Goal: Task Accomplishment & Management: Manage account settings

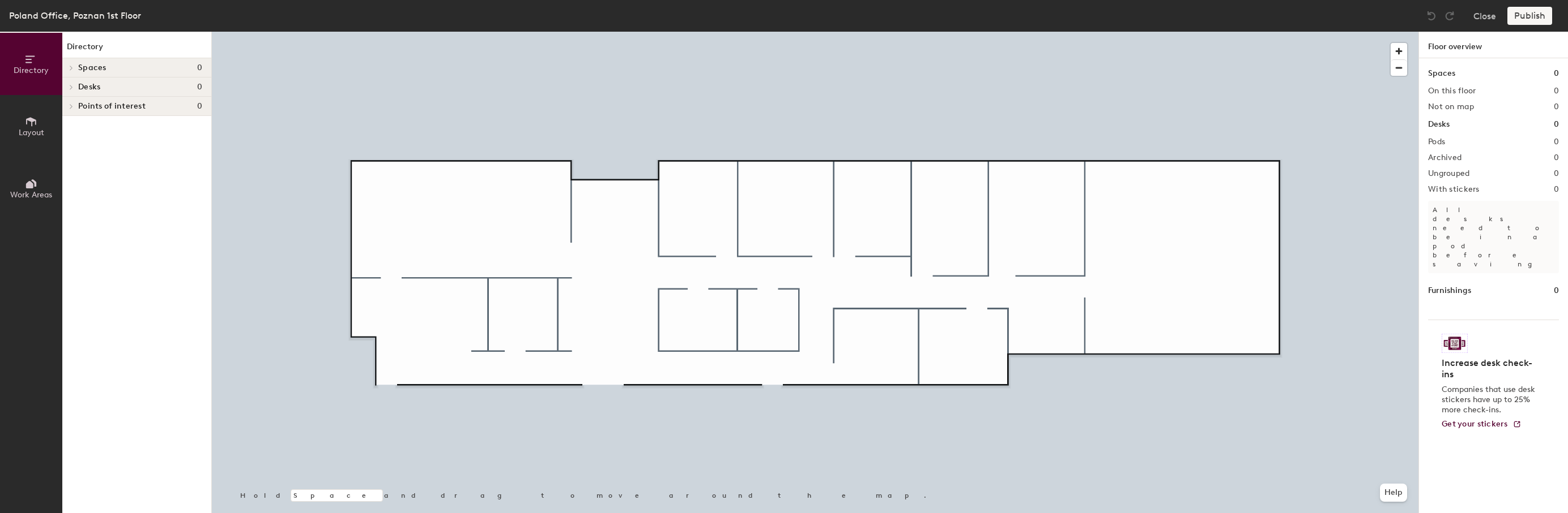
click at [41, 127] on button "Layout" at bounding box center [31, 127] width 62 height 62
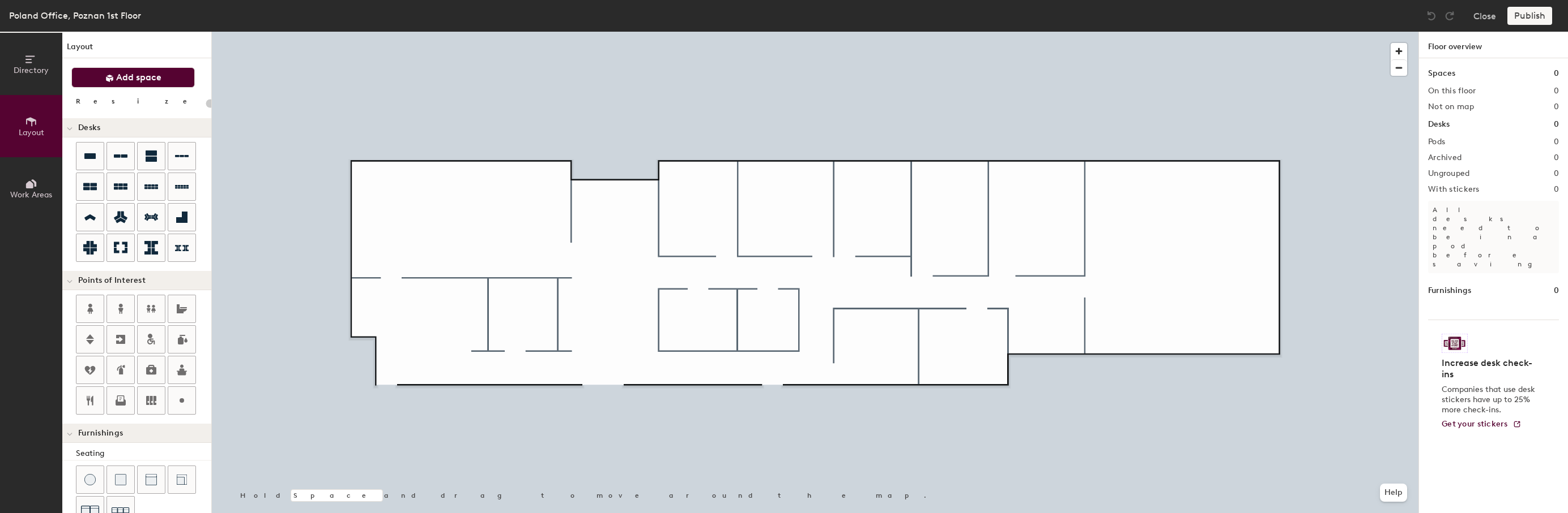
click at [102, 77] on button "Add space" at bounding box center [133, 78] width 123 height 20
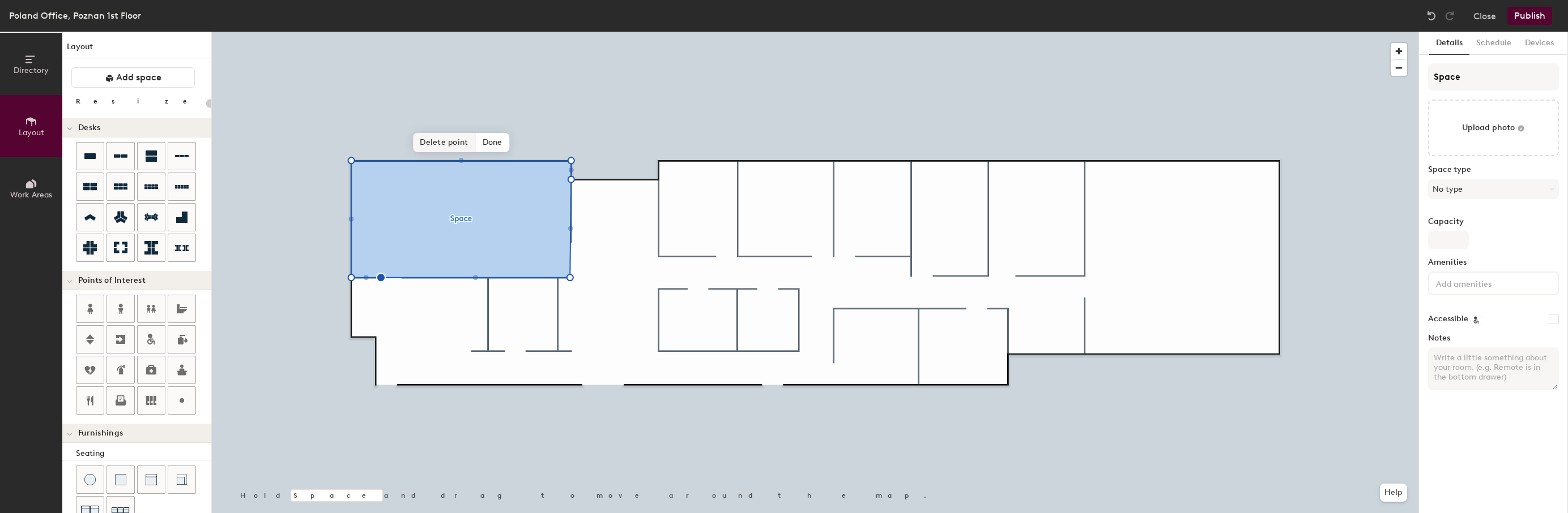
click at [439, 138] on span "Delete point" at bounding box center [444, 143] width 62 height 19
click at [442, 147] on span "Delete point" at bounding box center [444, 143] width 62 height 19
type input "20"
click at [1468, 70] on input "Space" at bounding box center [1493, 77] width 131 height 27
click at [1376, 79] on div "Directory Layout Work Areas Layout Add space Resize Desks Points of Interest Fu…" at bounding box center [784, 273] width 1568 height 482
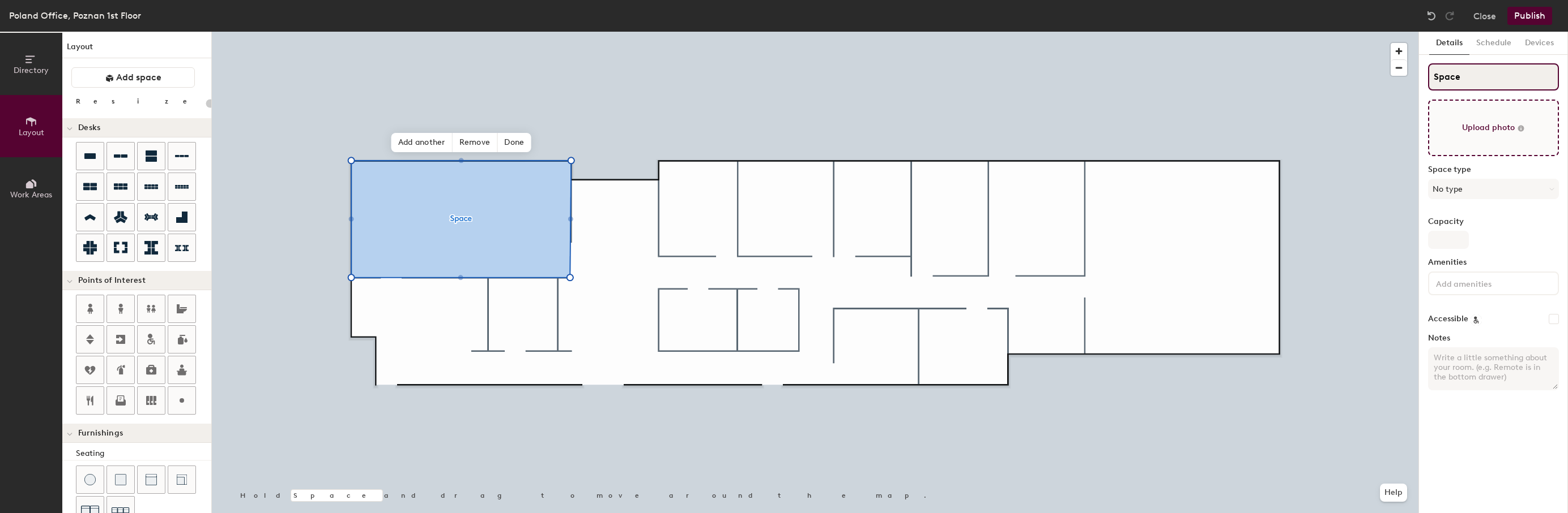
type input "P"
type input "20"
type input "Pla"
type input "20"
type input "Plat"
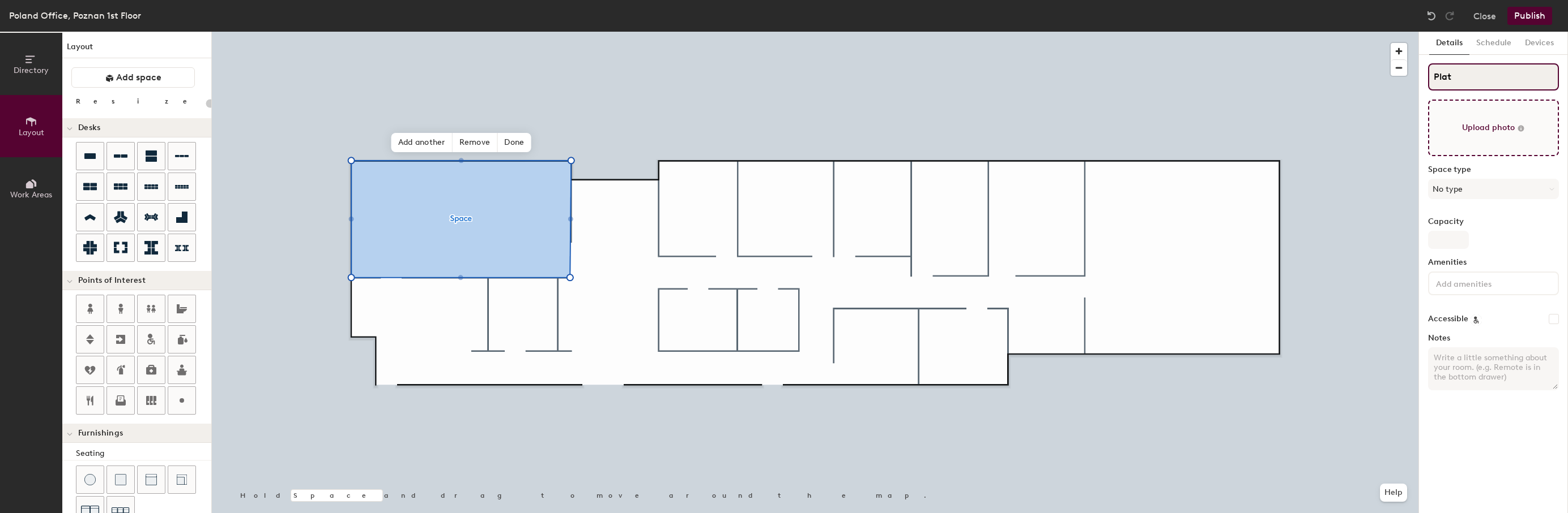
type input "20"
type input "Platinu"
type input "20"
type input "Platinum"
type input "20"
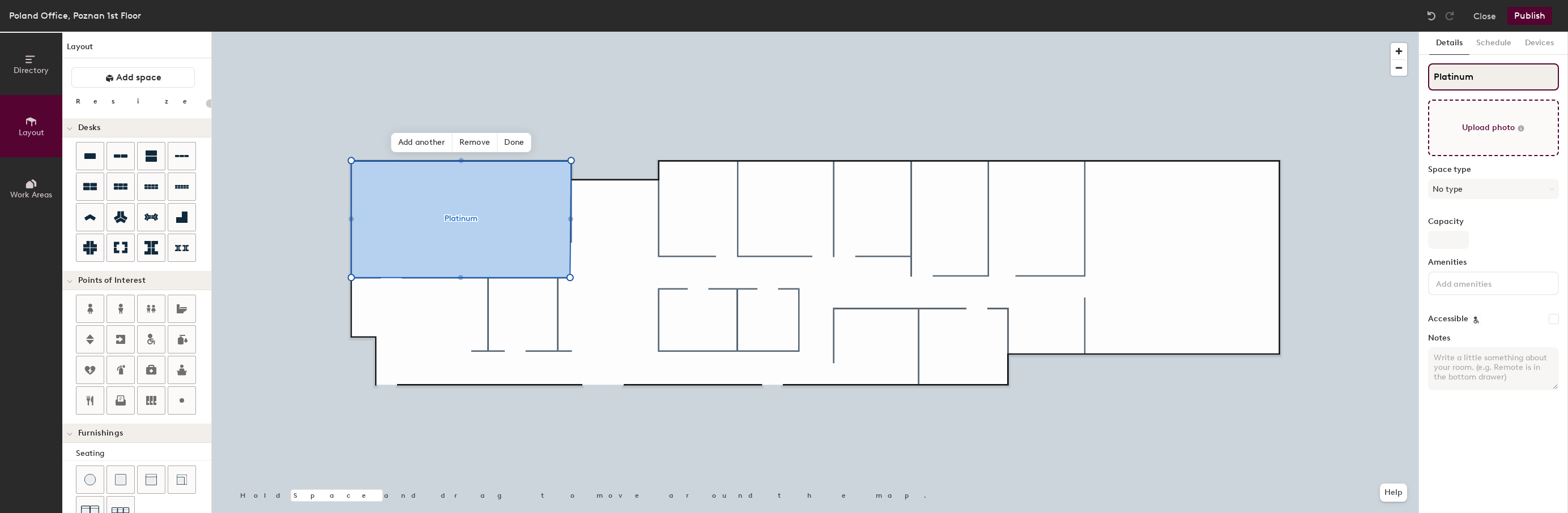
type input "Platinum_"
type input "20"
type input "Platinum_PL"
type input "20"
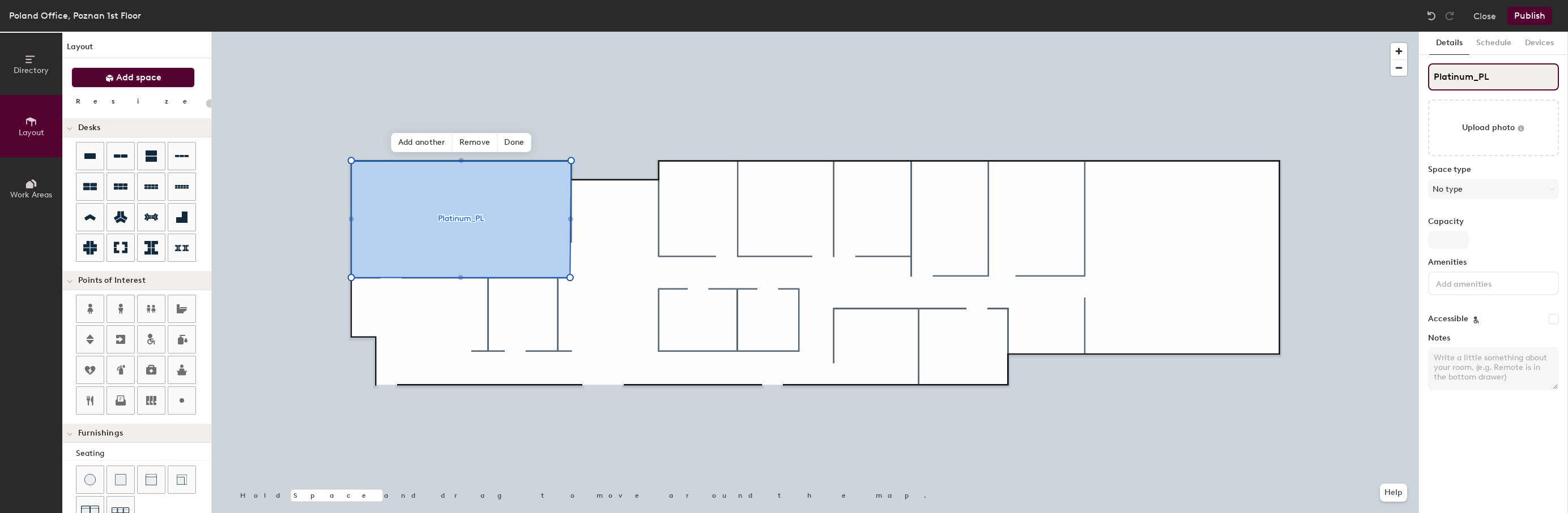
type input "Platinum_PL"
click at [133, 77] on span "Add space" at bounding box center [139, 77] width 46 height 11
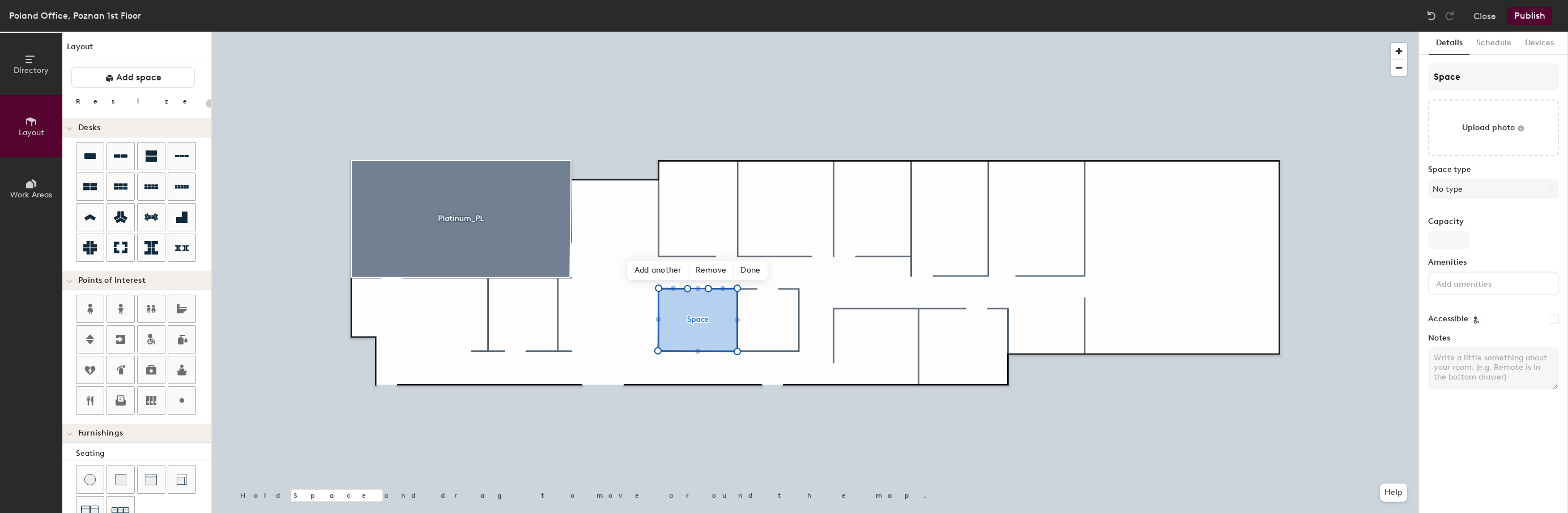
type input "20"
click at [1413, 78] on div "Directory Layout Work Areas Layout Add space Resize Desks Points of Interest Fu…" at bounding box center [784, 273] width 1568 height 482
type input "C"
type input "20"
type input "Cob"
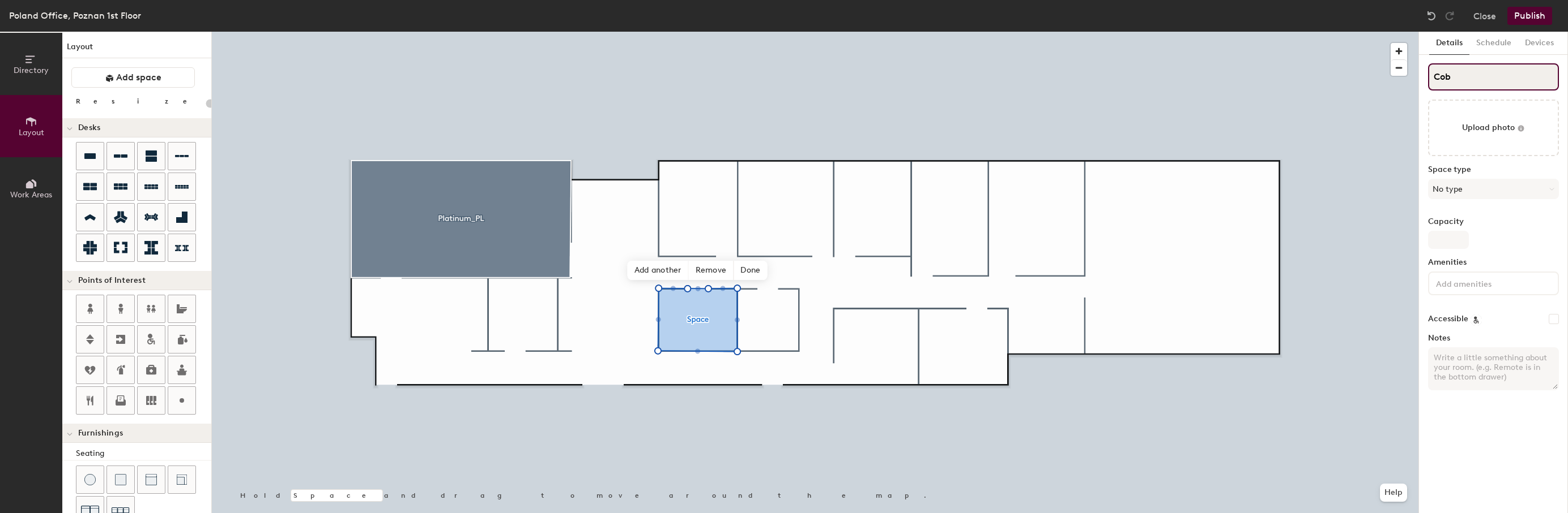
type input "20"
type input "Cobal"
type input "20"
type input "Cobalt"
type input "20"
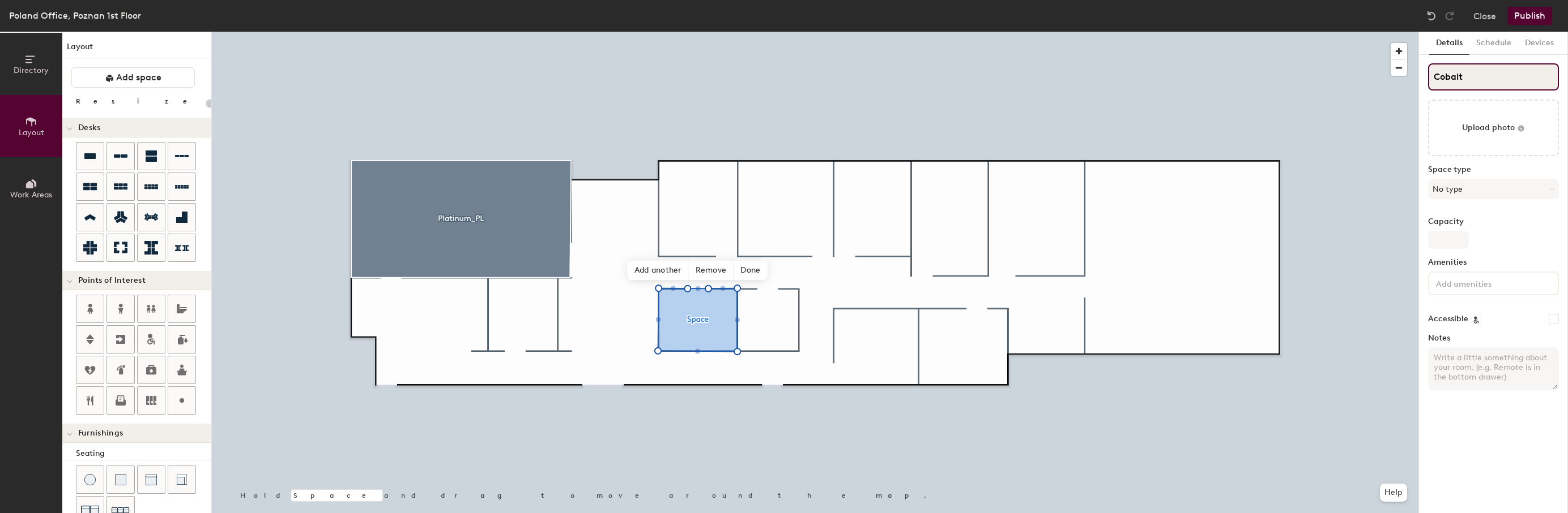
type input "Cobalt_"
type input "20"
type input "Cobalt_PL"
type input "20"
type input "Cobalt_PL"
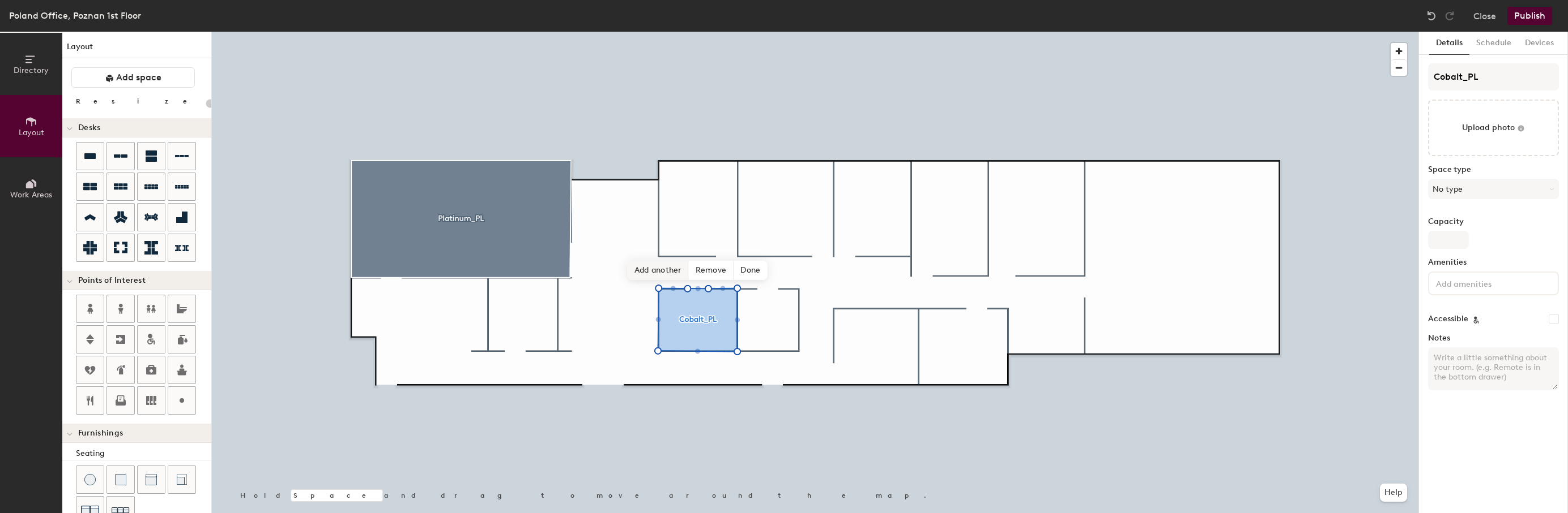
click at [664, 272] on span "Add another" at bounding box center [658, 270] width 61 height 19
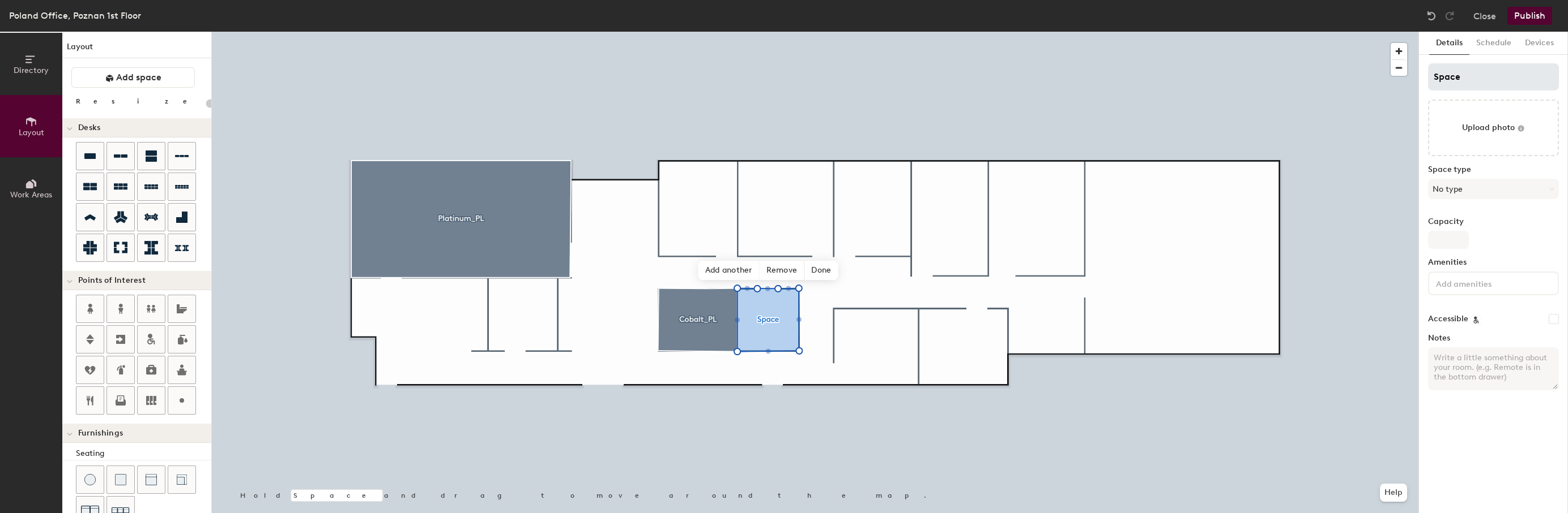
type input "20"
click at [1468, 77] on input "Space" at bounding box center [1493, 77] width 131 height 27
drag, startPoint x: 1472, startPoint y: 77, endPoint x: 1423, endPoint y: 80, distance: 49.1
click at [1423, 80] on div "Details Schedule Devices Space Upload photo Space type No type Capacity Ameniti…" at bounding box center [1494, 273] width 149 height 482
type input "N"
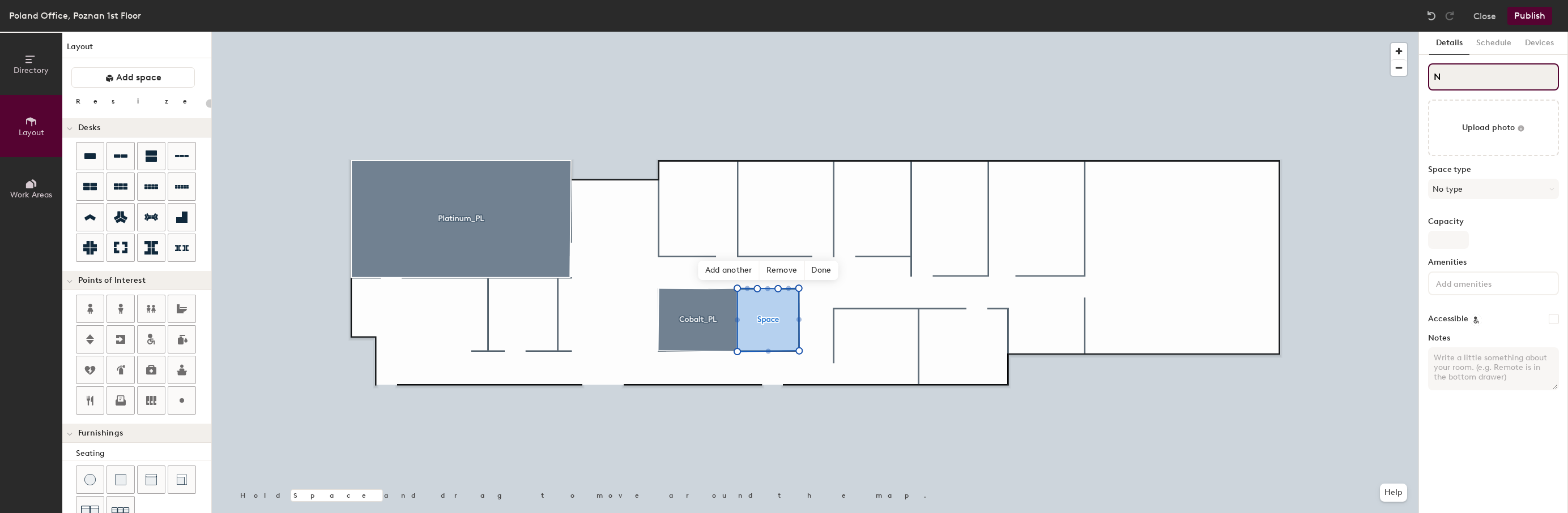
type input "20"
type input "Ne"
type input "20"
type input "Neo"
type input "20"
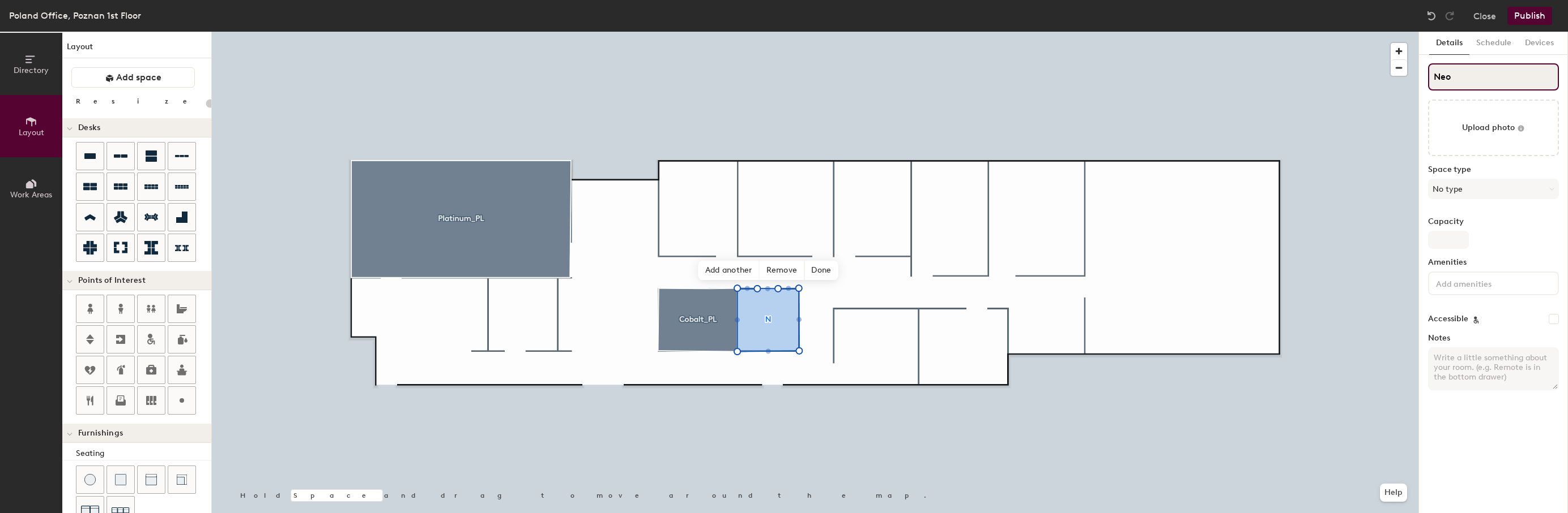
type input "Neon"
type input "20"
type input "Neon_"
type input "20"
type input "Neon_PL"
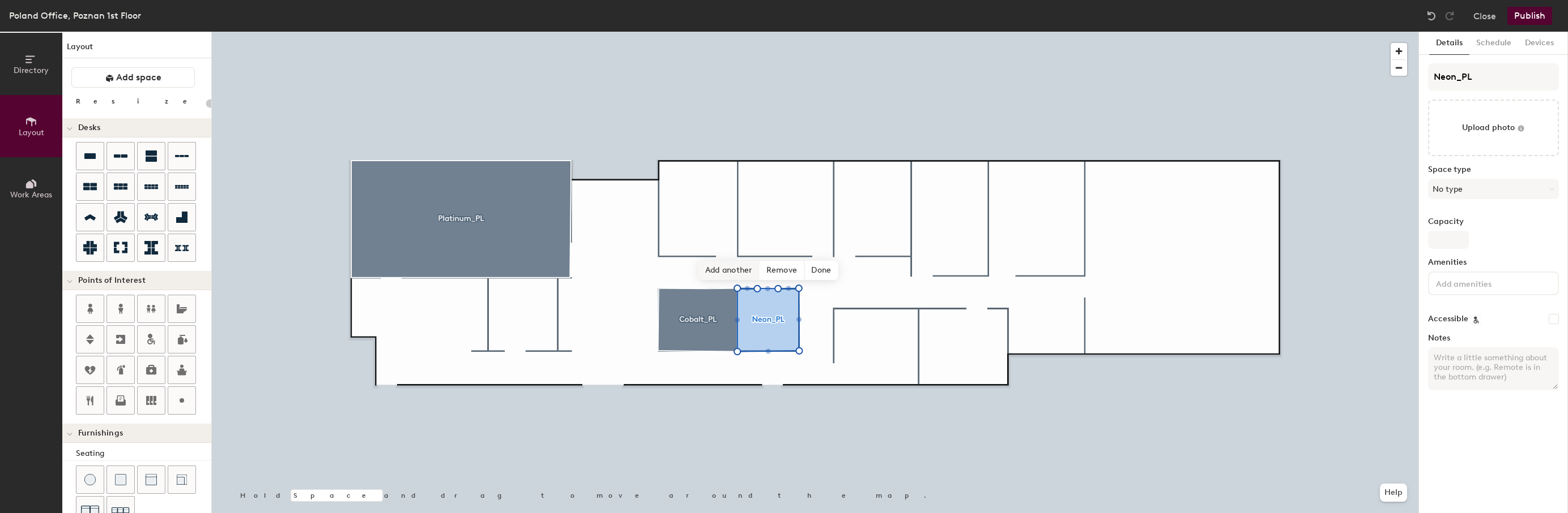
click at [710, 267] on span "Add another" at bounding box center [729, 270] width 61 height 19
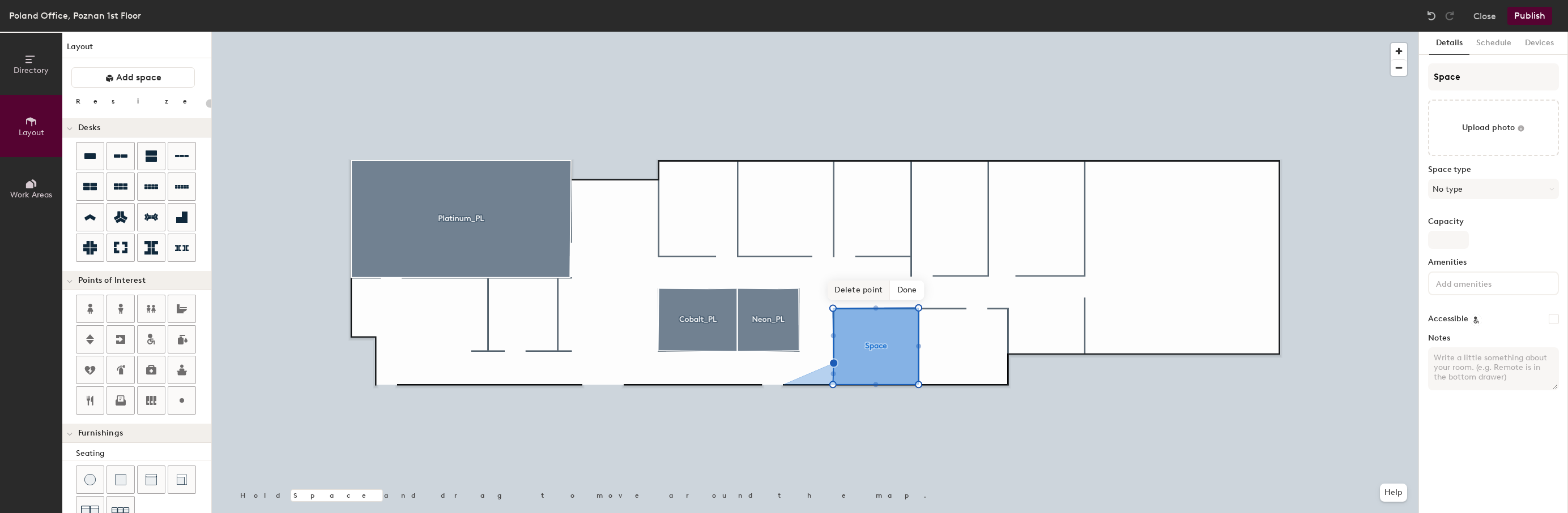
click at [861, 288] on span "Delete point" at bounding box center [859, 290] width 62 height 19
click at [860, 278] on span "Edit shape" at bounding box center [866, 278] width 54 height 19
type input "20"
click at [1468, 73] on input "Space" at bounding box center [1493, 77] width 131 height 27
drag, startPoint x: 1429, startPoint y: 78, endPoint x: 1419, endPoint y: 78, distance: 10.0
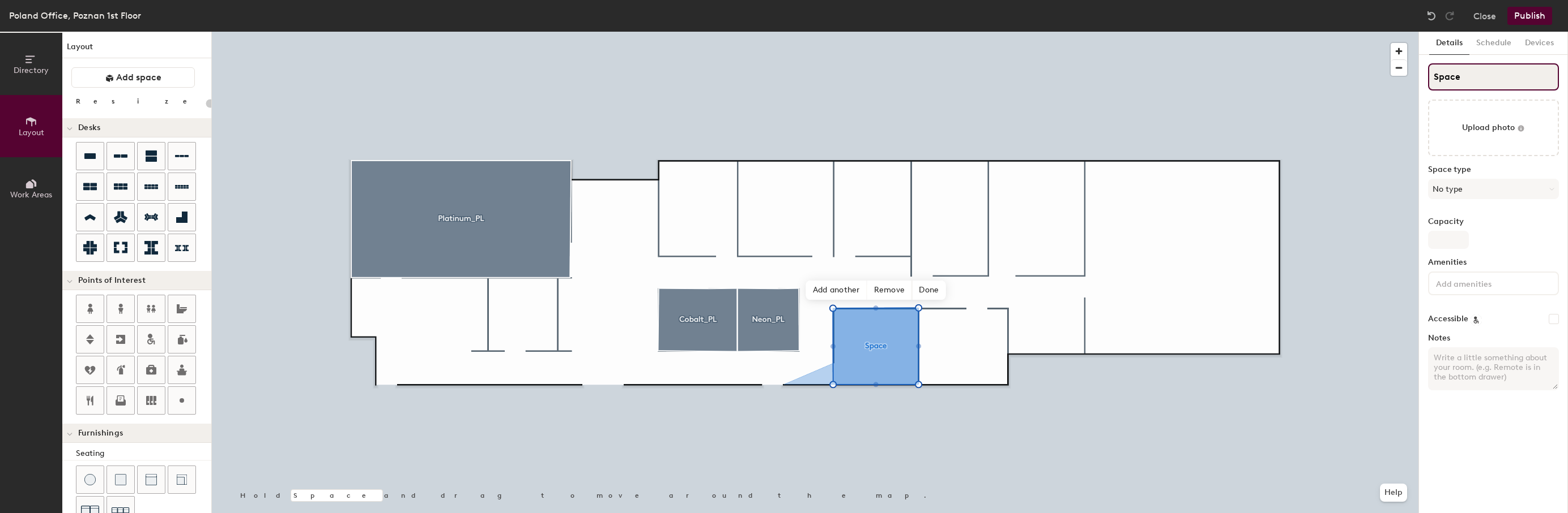
click at [1420, 78] on div "Details Schedule Devices Space Upload photo Space type No type Capacity Ameniti…" at bounding box center [1494, 273] width 149 height 482
type input "S"
type input "20"
type input "Si"
type input "20"
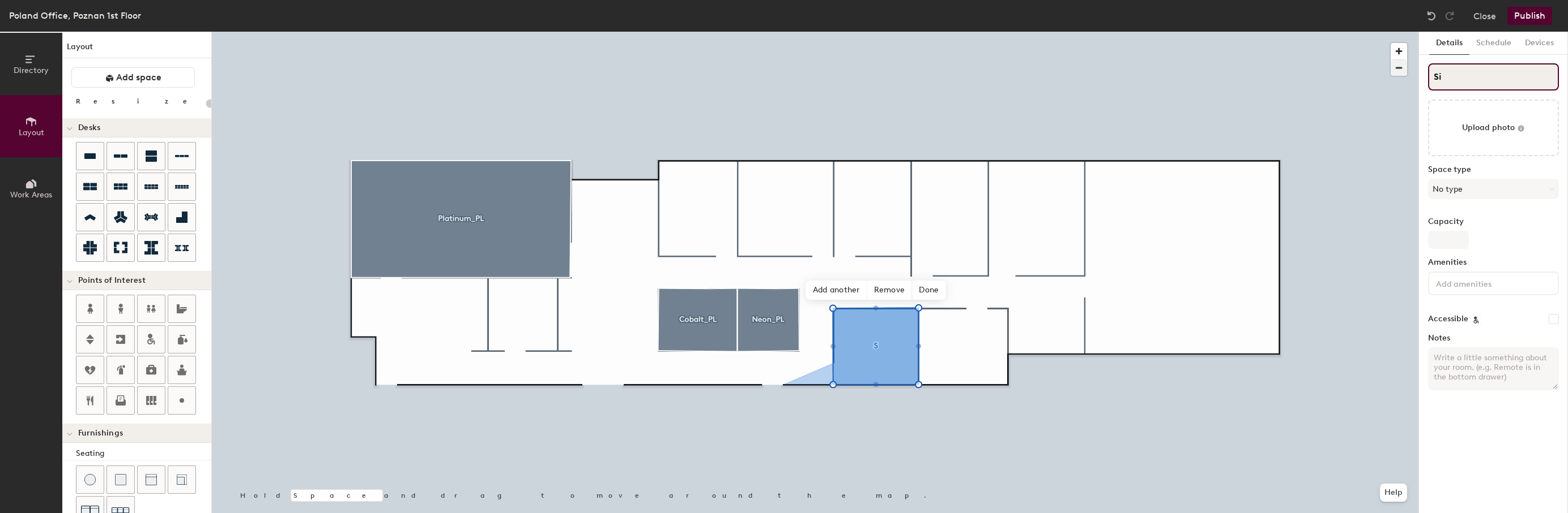
type input "Sil"
type input "20"
type input "Silver"
type input "20"
type input "Silver_"
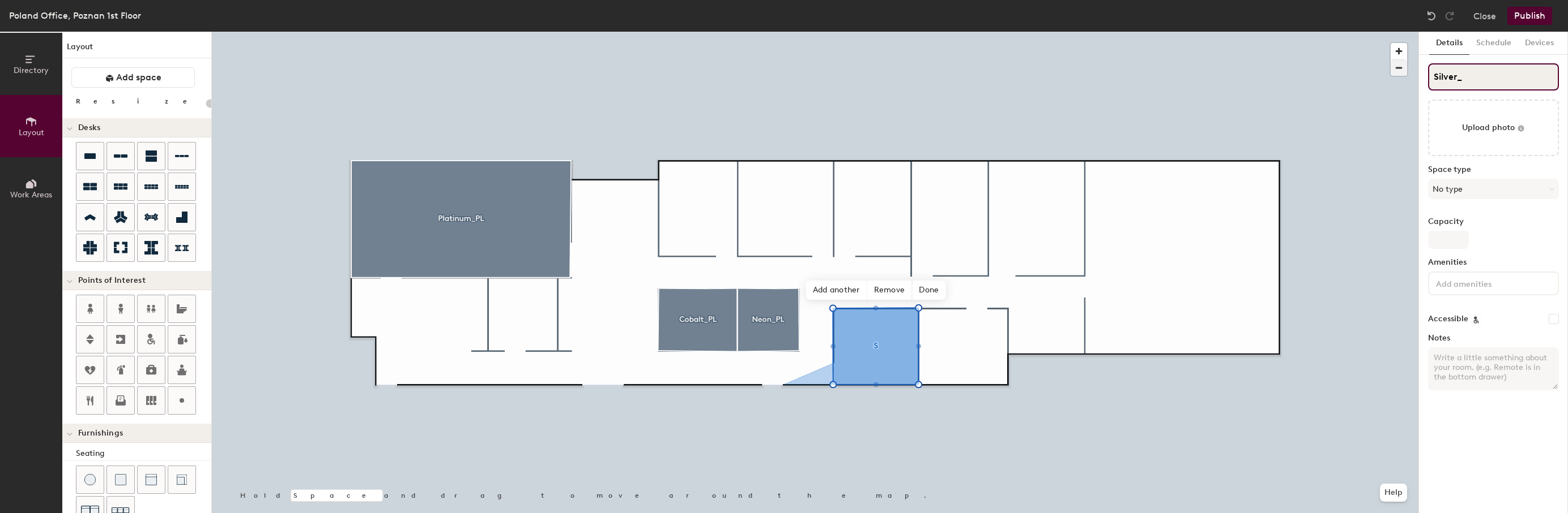
type input "20"
type input "Silver_P"
type input "20"
type input "Silver_PL"
type input "20"
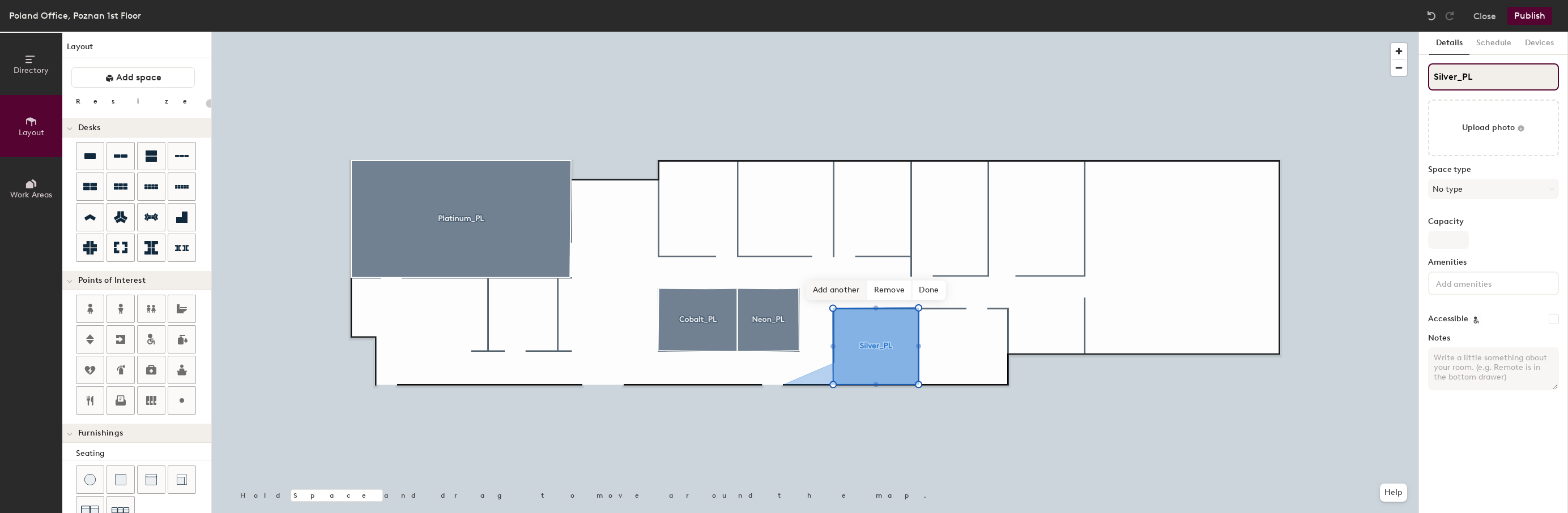
type input "Silver_PL"
click at [813, 291] on span "Add another" at bounding box center [837, 290] width 61 height 19
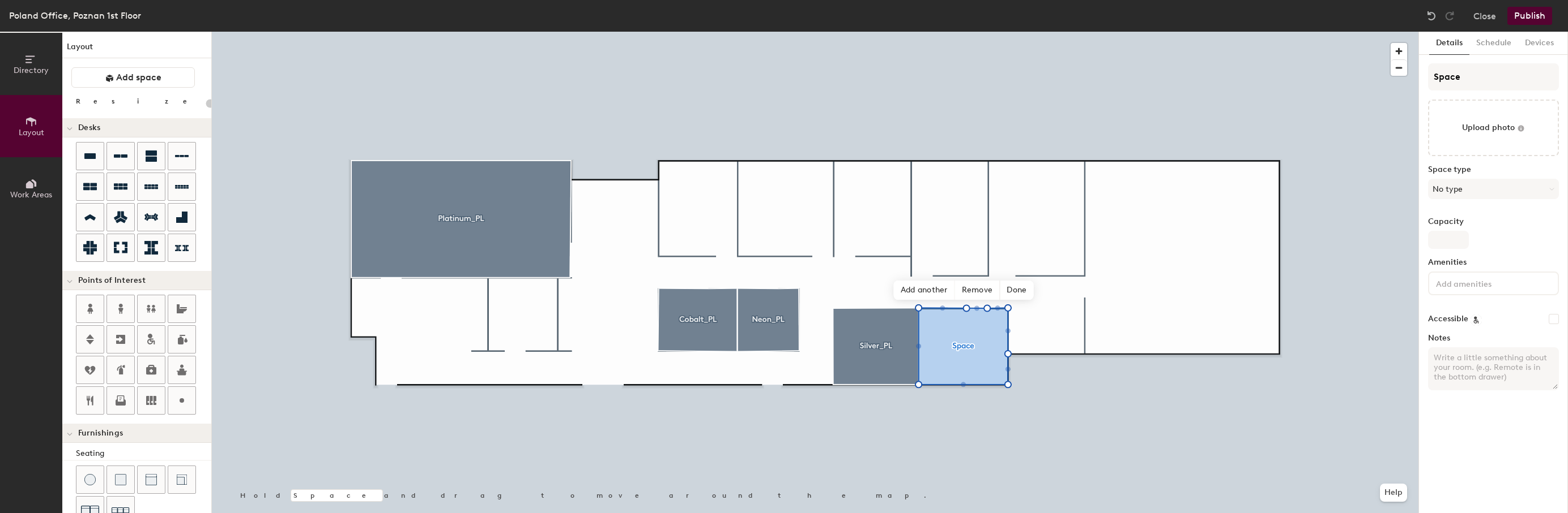
type input "20"
drag, startPoint x: 1475, startPoint y: 82, endPoint x: 1403, endPoint y: 68, distance: 73.3
click at [1403, 68] on div "Directory Layout Work Areas Layout Add space Resize Desks Points of Interest Fu…" at bounding box center [784, 273] width 1568 height 482
type input "Go"
type input "20"
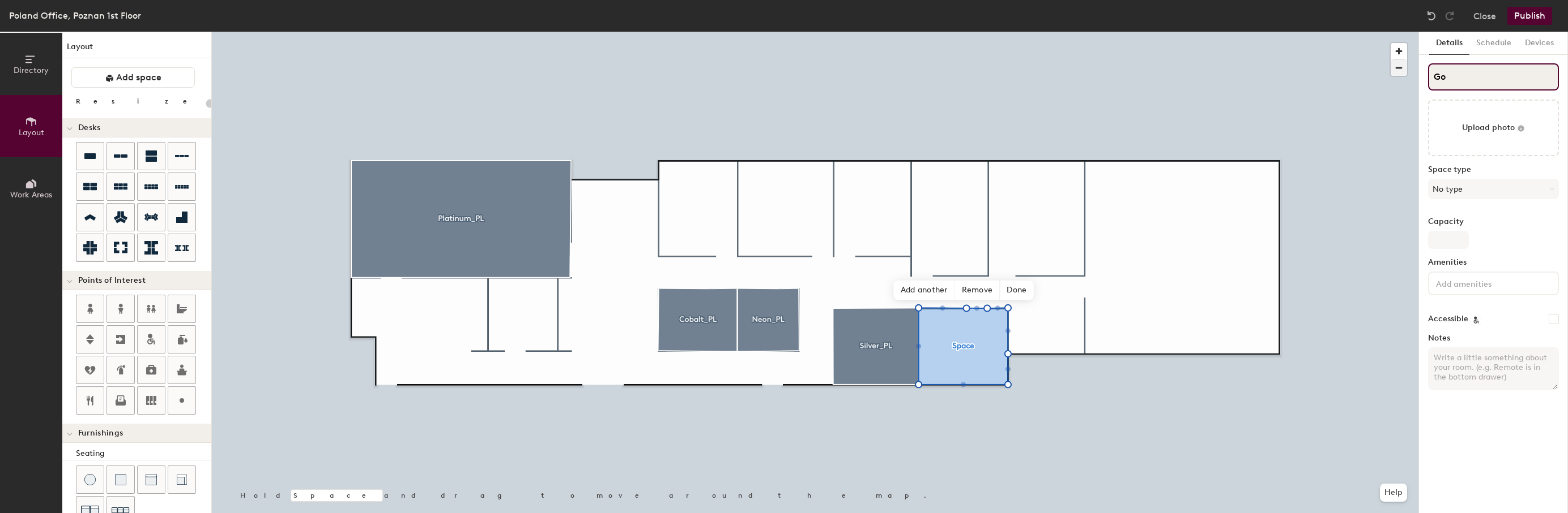
type input "G"
type input "20"
type input "Gol"
type input "20"
type input "Gold"
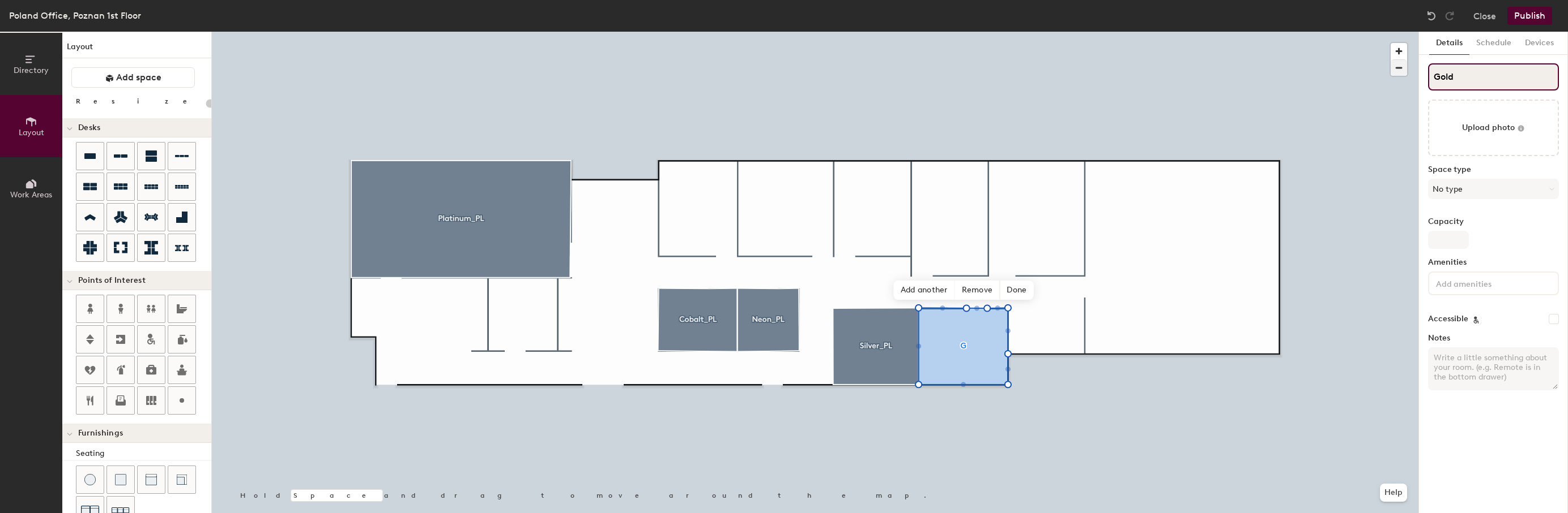
type input "20"
type input "Gold_"
type input "20"
type input "Gold_PL"
click at [930, 289] on span "Add another" at bounding box center [925, 290] width 61 height 19
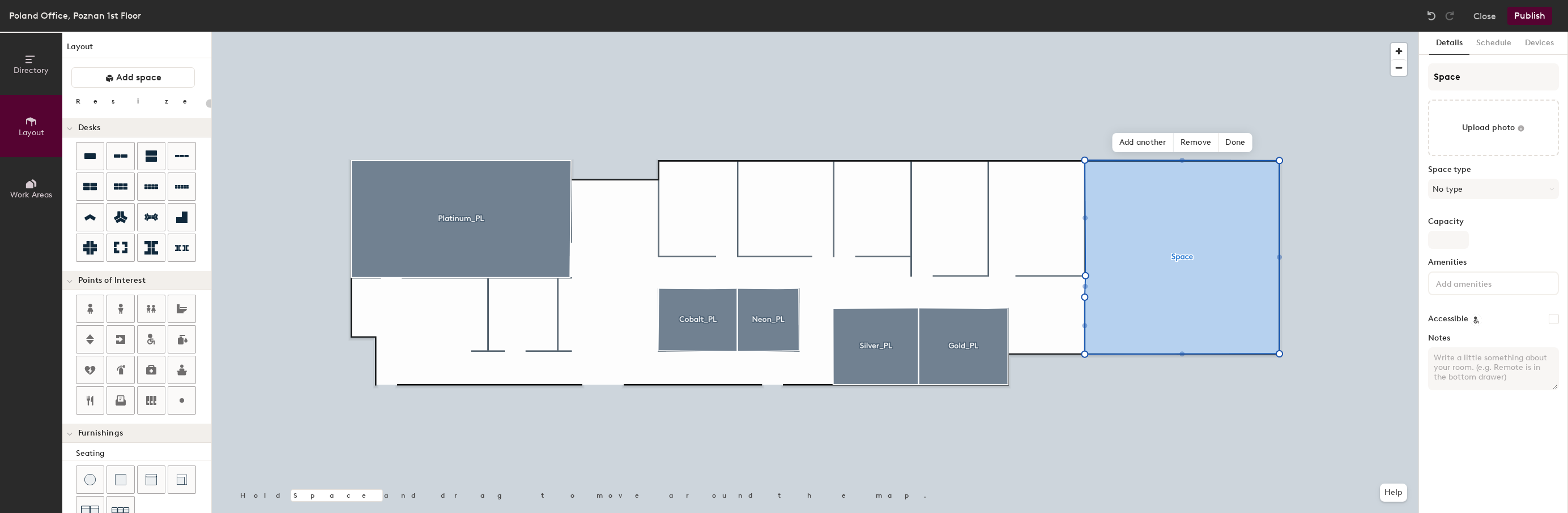
type input "20"
click at [1375, 74] on div "Directory Layout Work Areas Layout Add space Resize Desks Points of Interest Fu…" at bounding box center [784, 273] width 1568 height 482
type input "H"
type input "20"
type input "Ha"
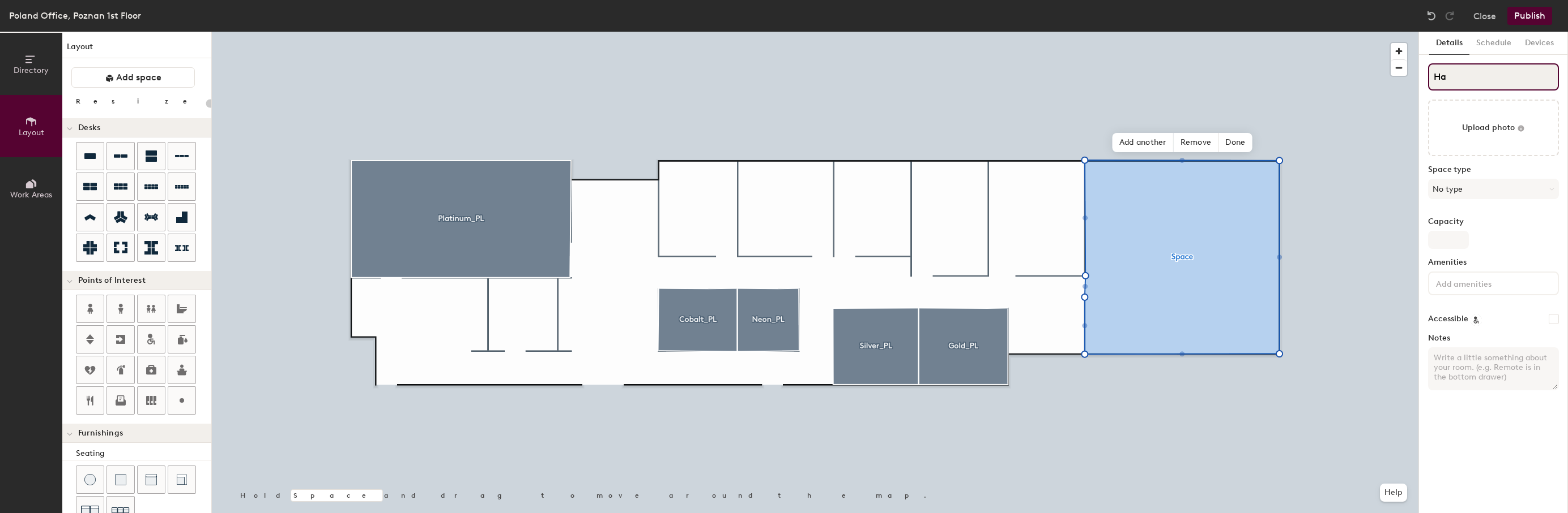
type input "20"
type input "Hal"
type input "20"
type input "Halo"
type input "20"
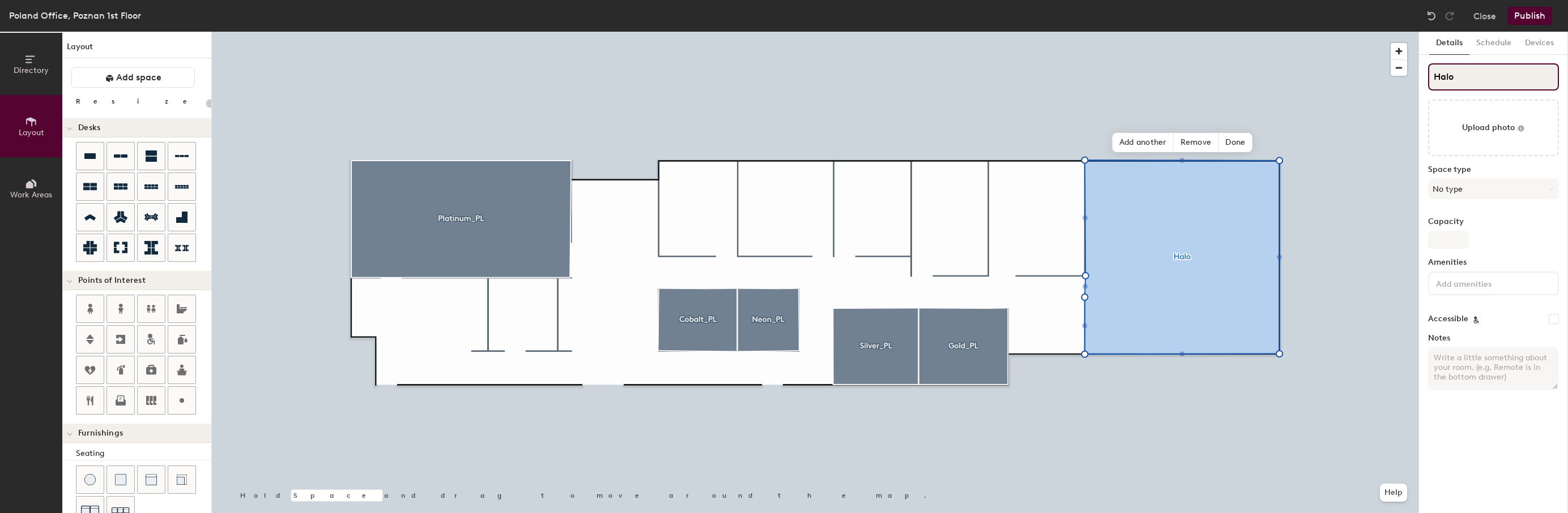
type input "Halob"
type input "20"
type input "Haloboo"
type input "20"
type input "Halobooth"
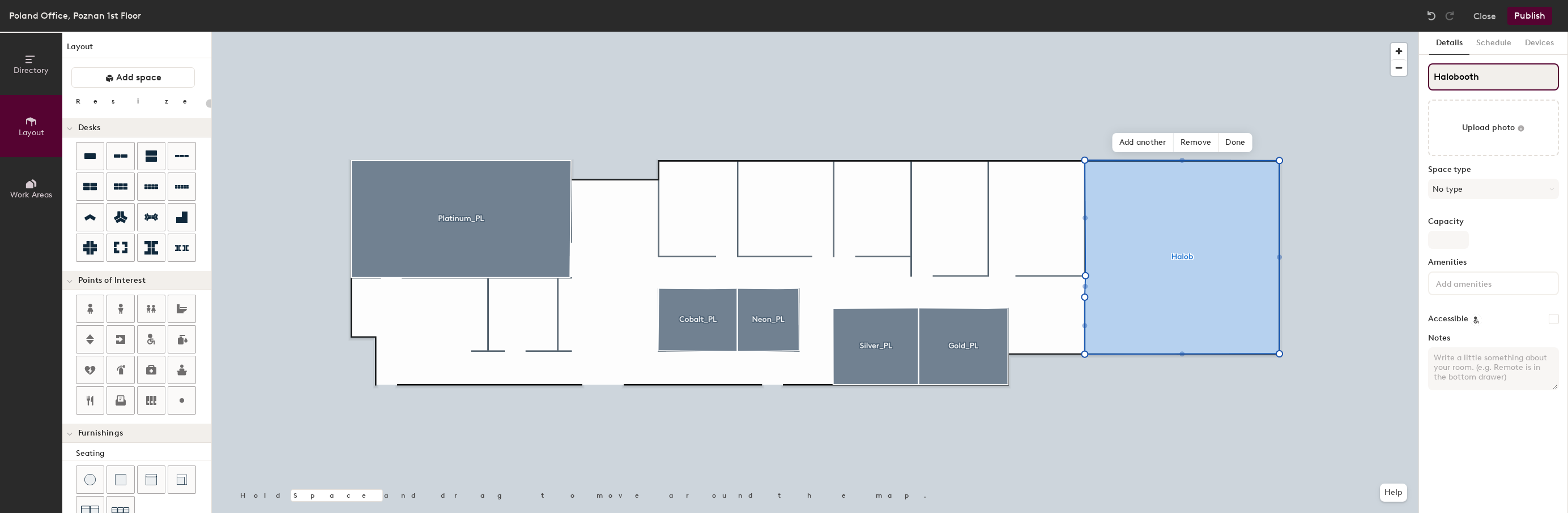
type input "20"
type input "HaloboothO"
type input "20"
type input "HaloboothON"
type input "20"
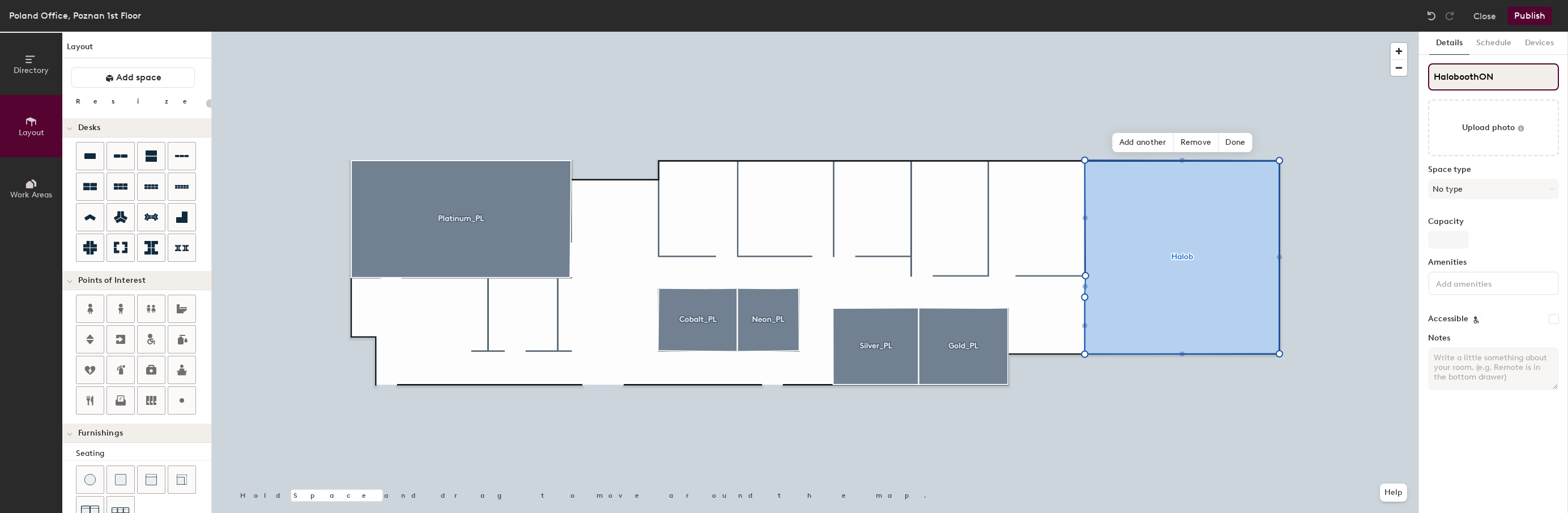
type input "HaloboothONY"
type input "20"
type input "HaloboothONYX"
type input "20"
type input "HaloboothONYX_"
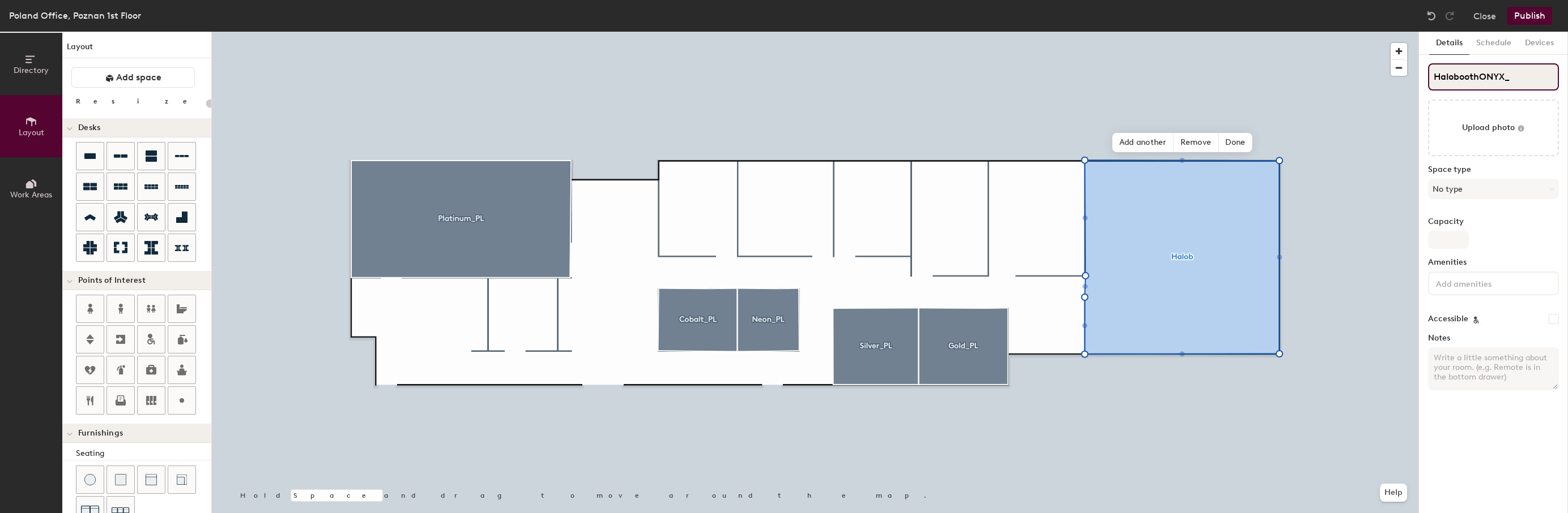
type input "20"
type input "HaloboothONYX_PL"
type input "20"
type input "HaloboothONYX_PL"
click at [1234, 143] on span "Done" at bounding box center [1235, 143] width 34 height 19
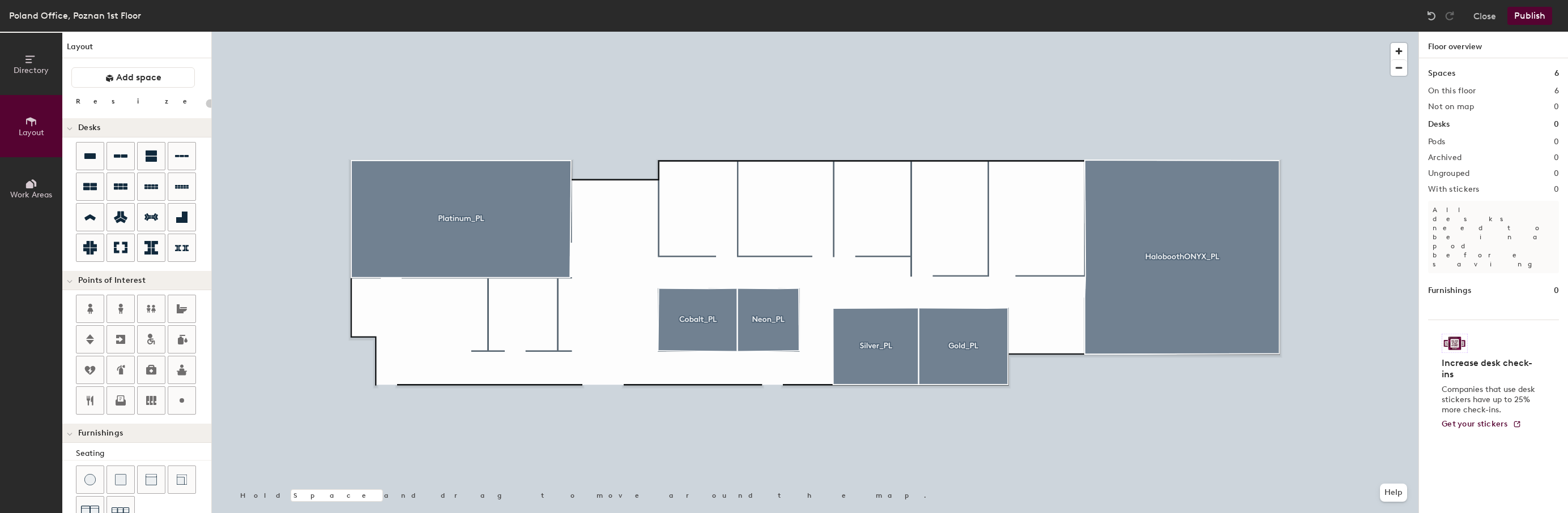
click at [1522, 13] on button "Publish" at bounding box center [1529, 15] width 45 height 18
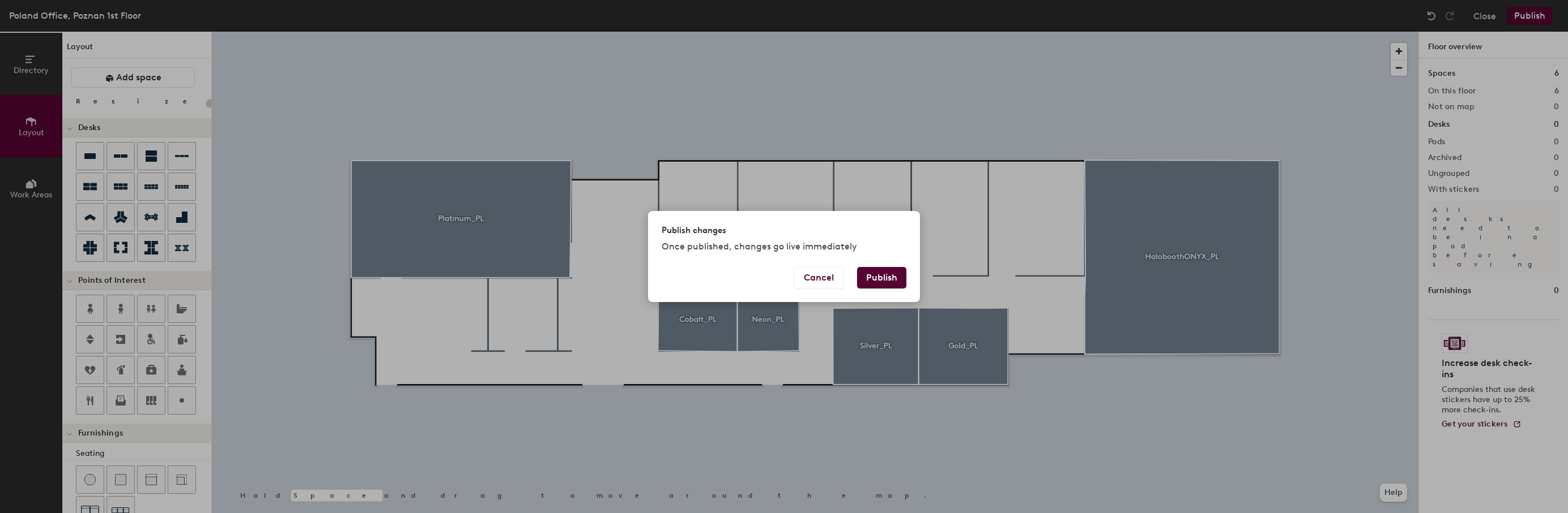
click at [871, 279] on button "Publish" at bounding box center [882, 278] width 49 height 21
type input "20"
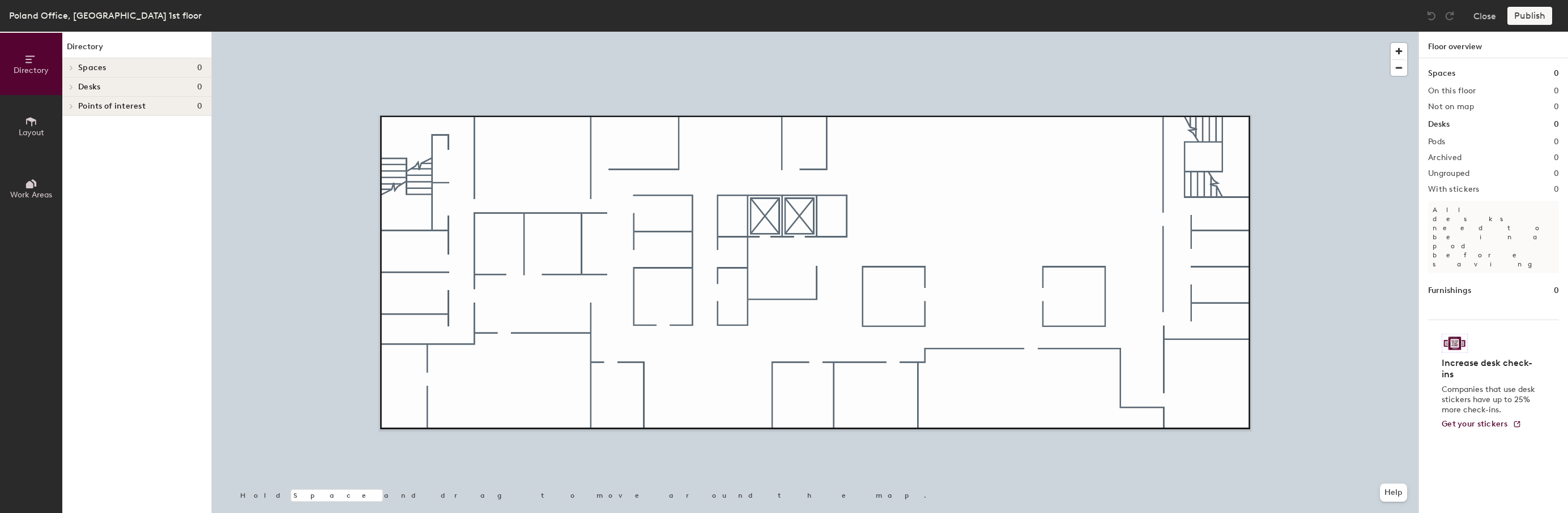
click at [33, 133] on span "Layout" at bounding box center [31, 132] width 25 height 9
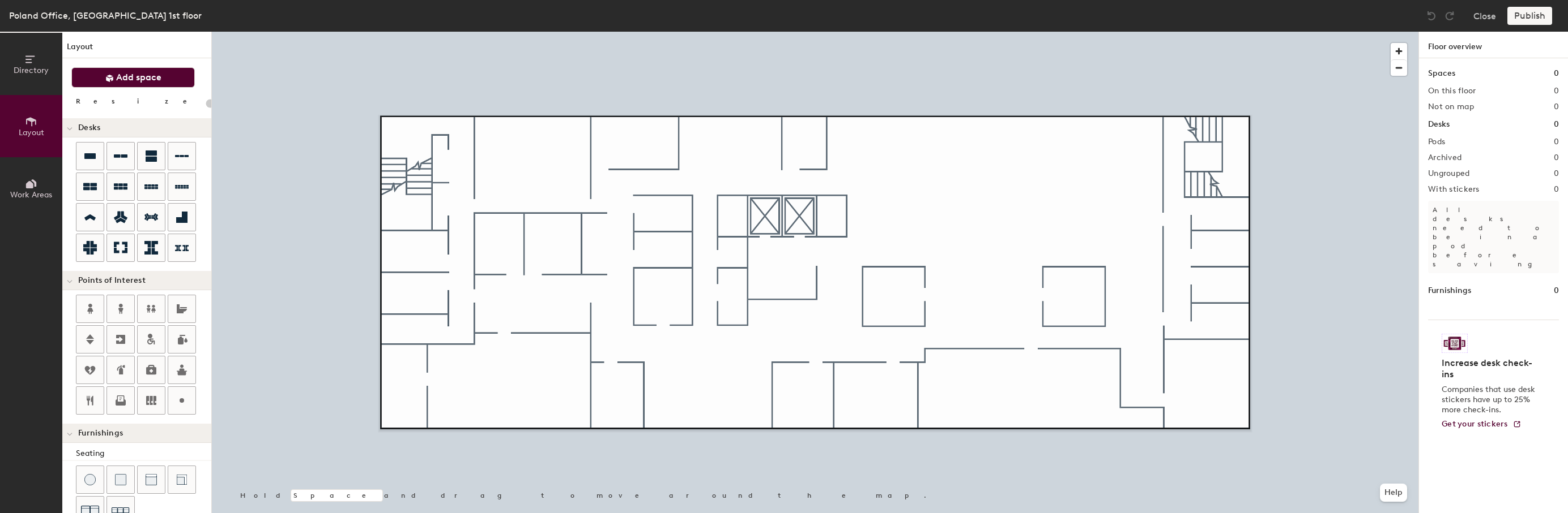
click at [123, 81] on span "Add space" at bounding box center [139, 77] width 46 height 11
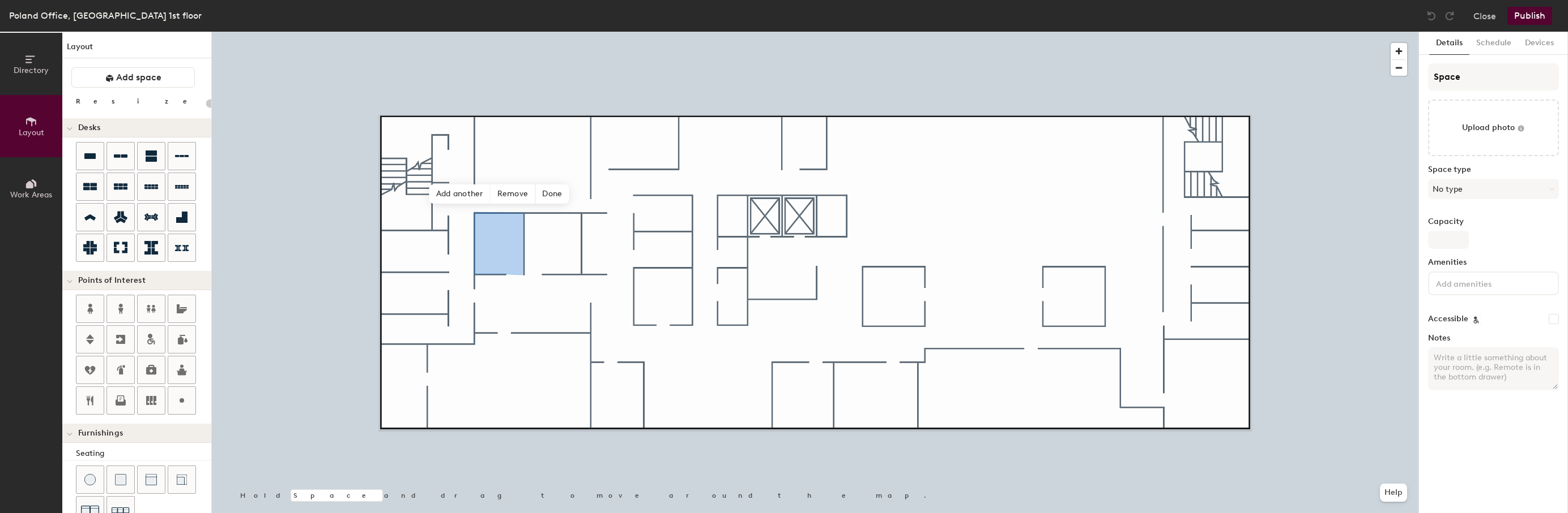
type input "20"
click at [1403, 80] on div "Directory Layout Work Areas Layout Add space Resize Desks Points of Interest Fu…" at bounding box center [784, 273] width 1568 height 482
type input "M"
type input "20"
type input "Mer"
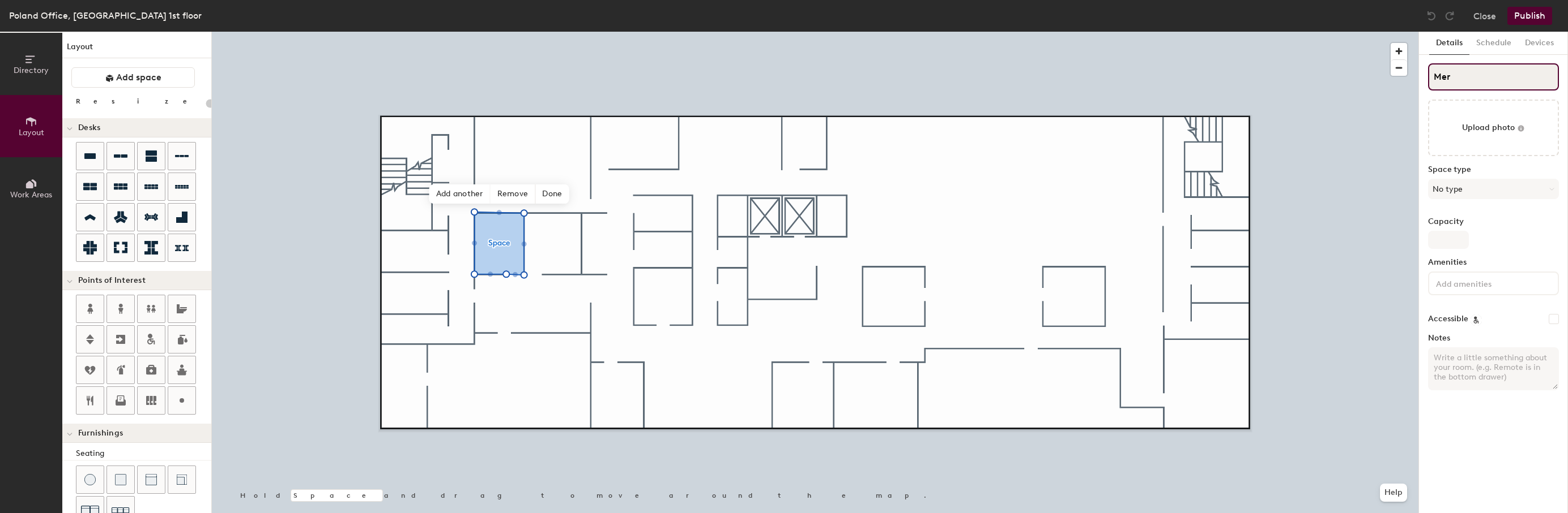
type input "20"
type input "Mercu"
type input "20"
type input "Mercur"
type input "20"
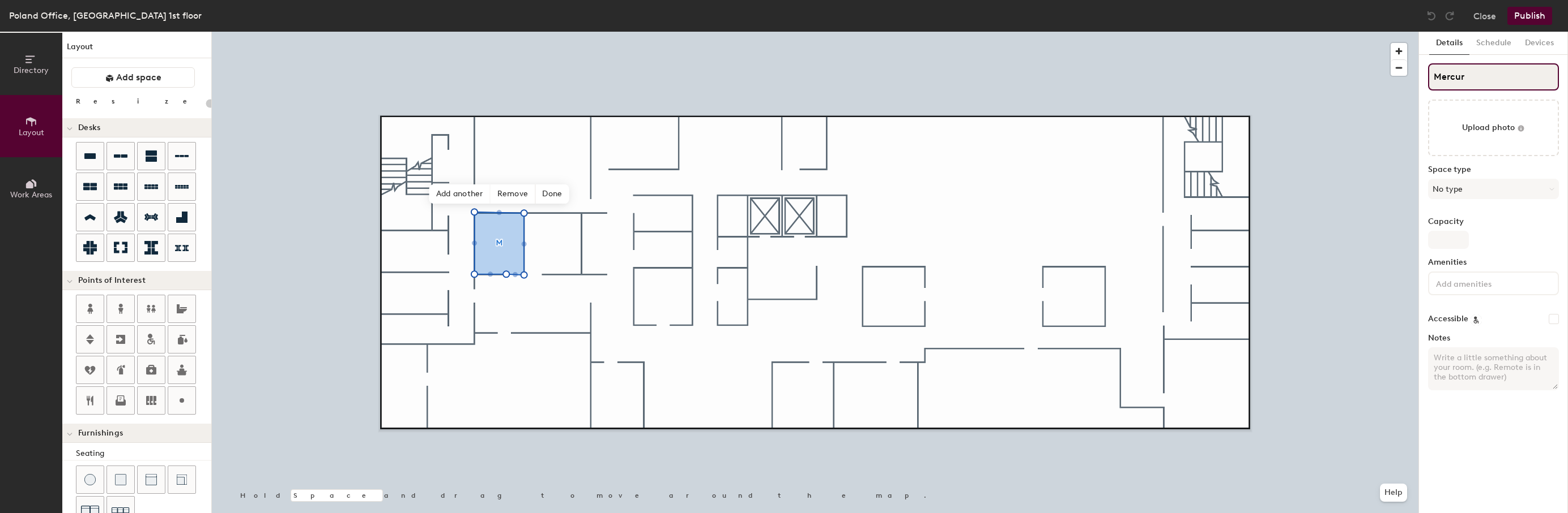
type input "Mercury"
type input "20"
type input "Mercury_"
type input "20"
type input "Mercury_PL"
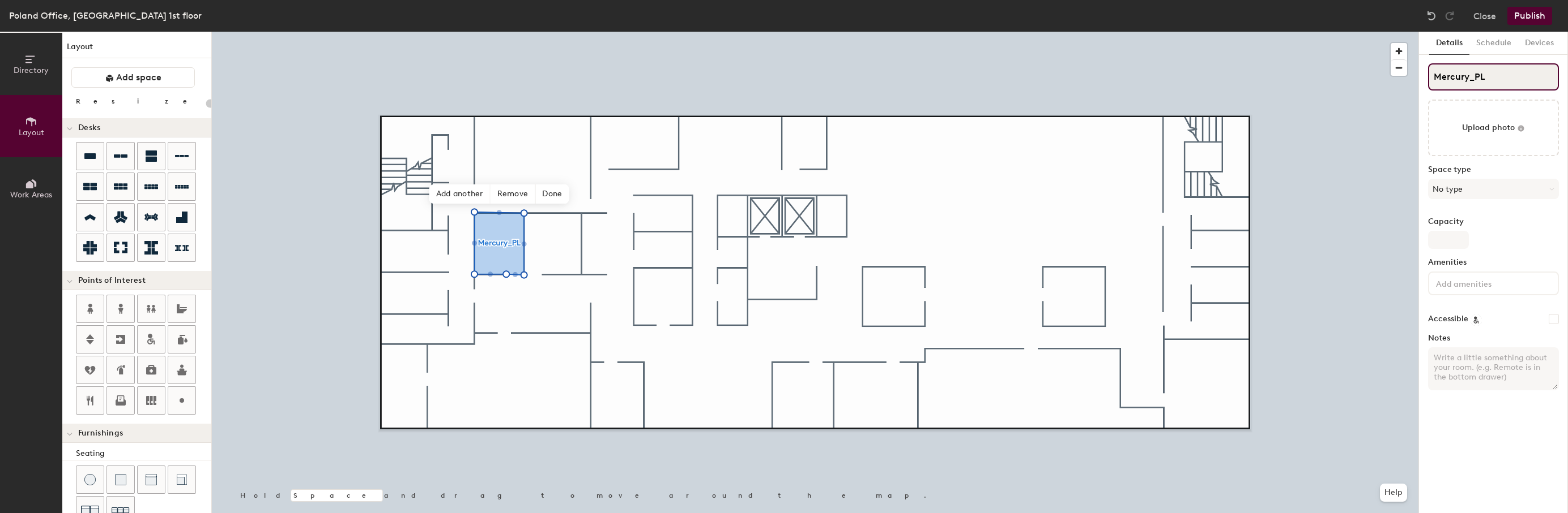
type input "20"
type input "Mercury_PL"
click at [457, 197] on span "Add another" at bounding box center [460, 194] width 61 height 19
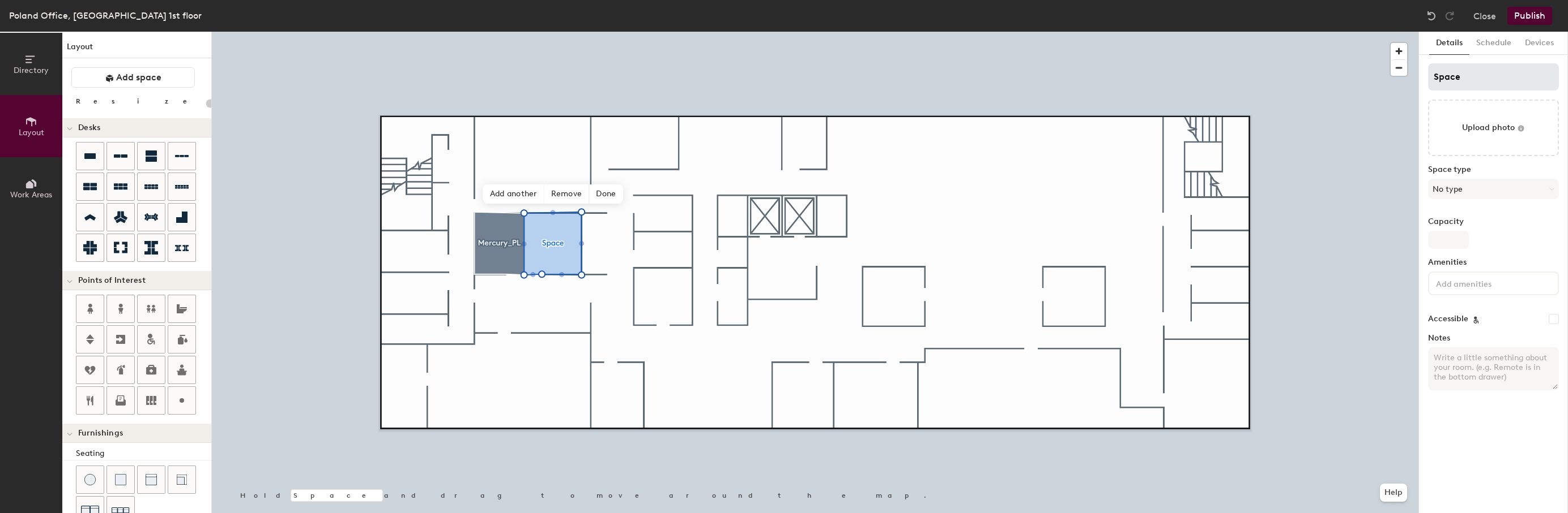
type input "20"
click at [1473, 78] on input "Space" at bounding box center [1493, 77] width 131 height 27
click at [1405, 83] on div "Directory Layout Work Areas Layout Add space Resize Desks Points of Interest Fu…" at bounding box center [784, 273] width 1568 height 482
type input "V"
type input "20"
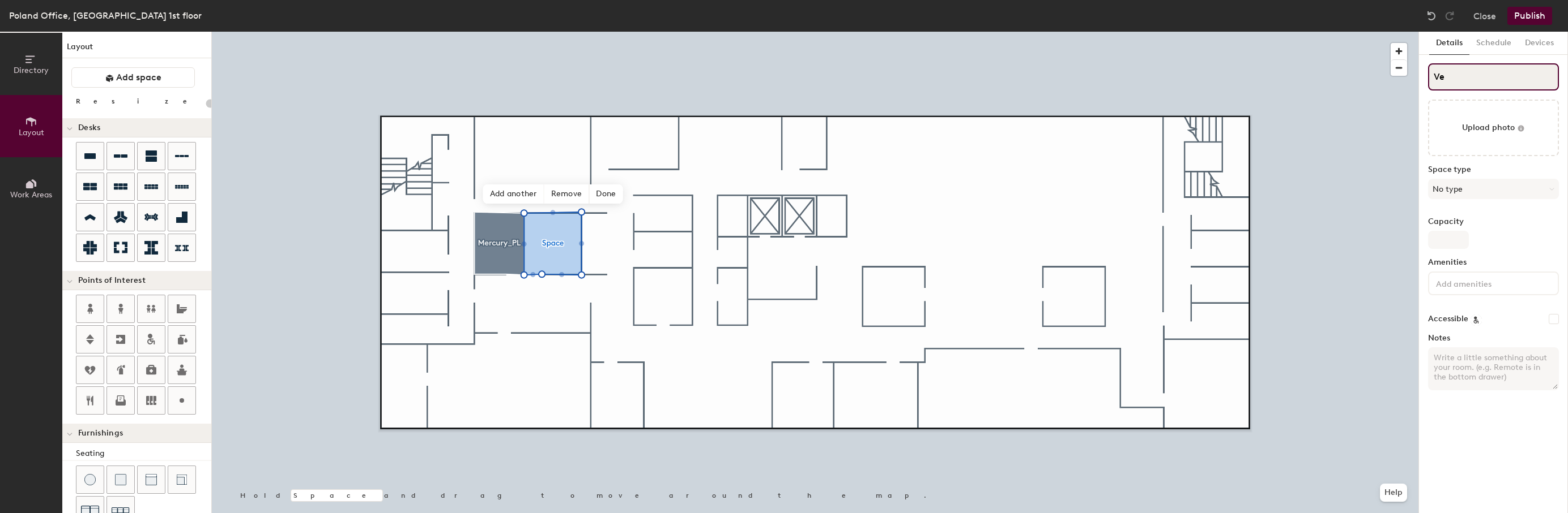
type input "Ven"
type input "20"
type input "Venus"
type input "20"
type input "Venus_"
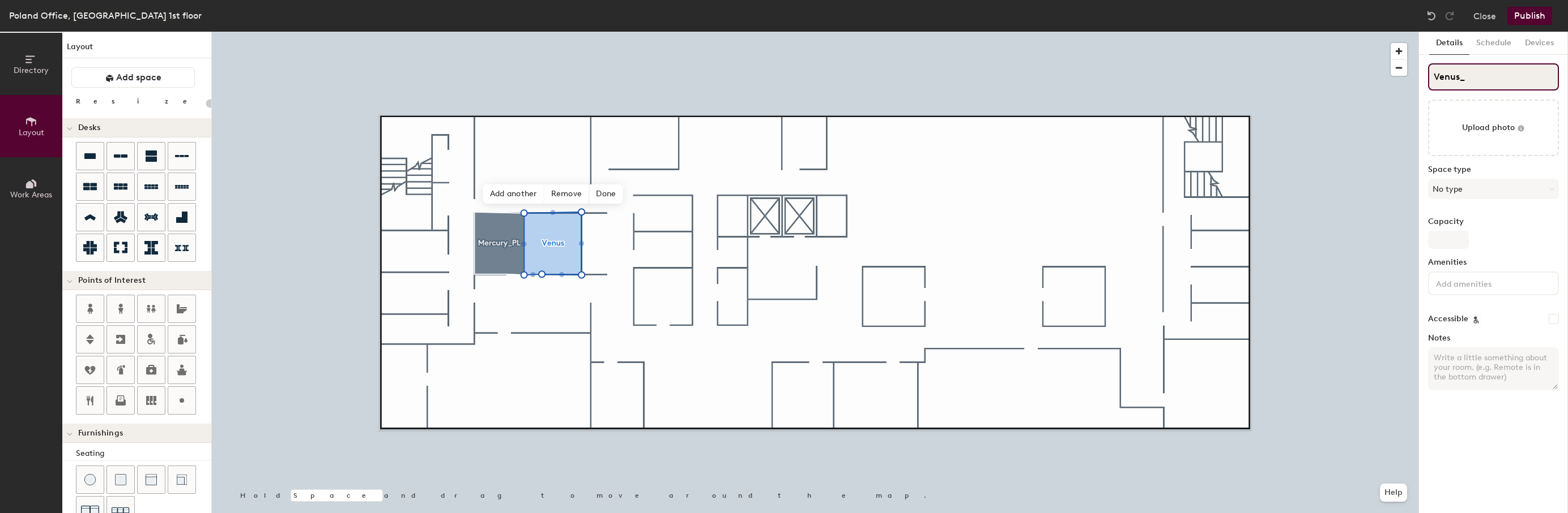
type input "20"
type input "Venus_PL"
type input "20"
type input "Venus_PL"
click at [513, 190] on span "Add another" at bounding box center [513, 194] width 61 height 19
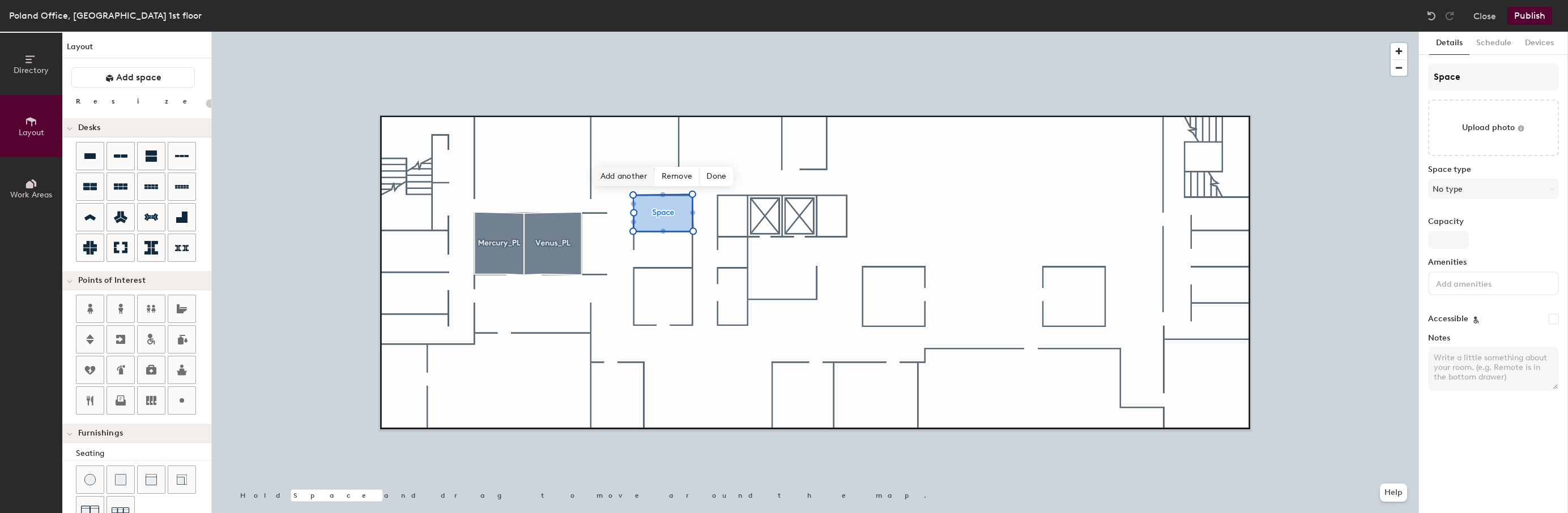
type input "20"
drag, startPoint x: 1460, startPoint y: 68, endPoint x: 1434, endPoint y: 75, distance: 26.9
click at [1435, 75] on input "Space" at bounding box center [1493, 77] width 131 height 27
type input "M"
type input "20"
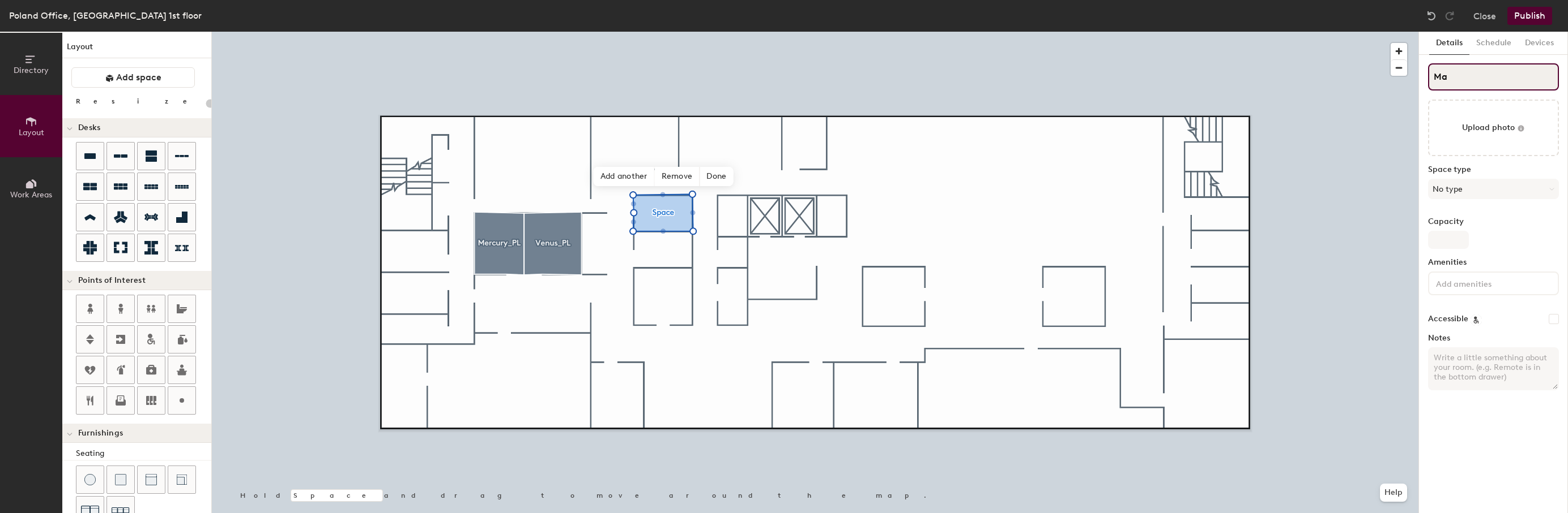
type input "Mar"
type input "20"
type input "Mars_"
type input "20"
type input "Mars_PL"
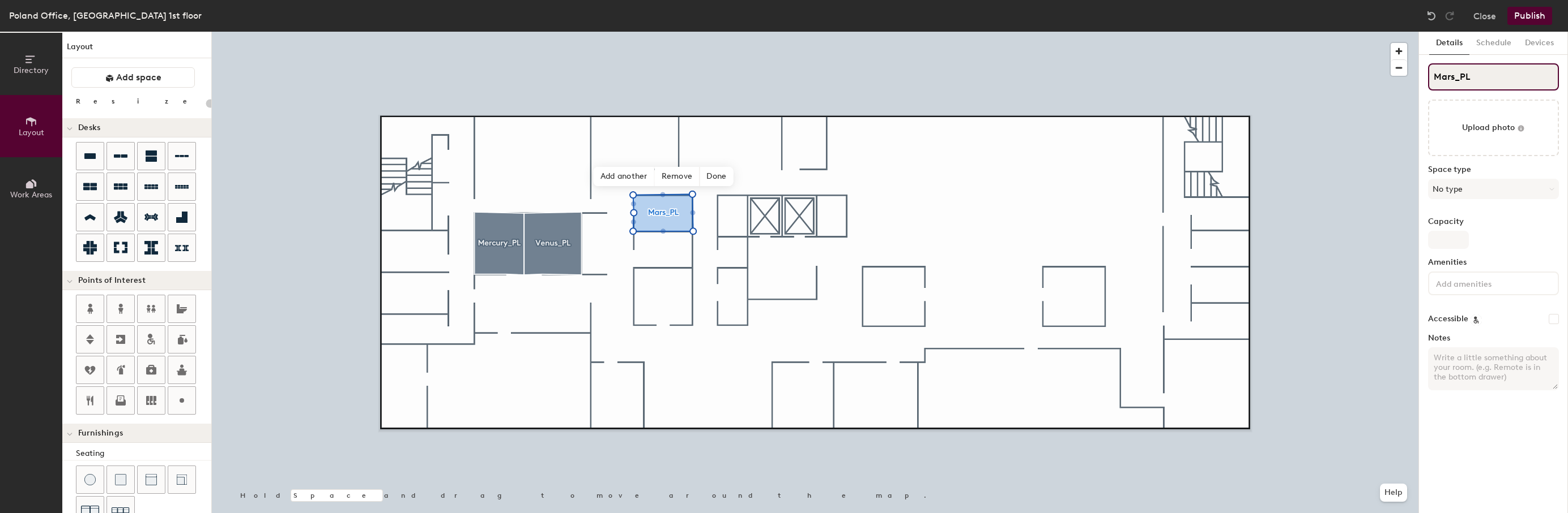
type input "20"
type input "Mars_PL"
click at [609, 171] on span "Add another" at bounding box center [624, 176] width 61 height 19
type input "20"
drag, startPoint x: 1481, startPoint y: 77, endPoint x: 1419, endPoint y: 84, distance: 62.4
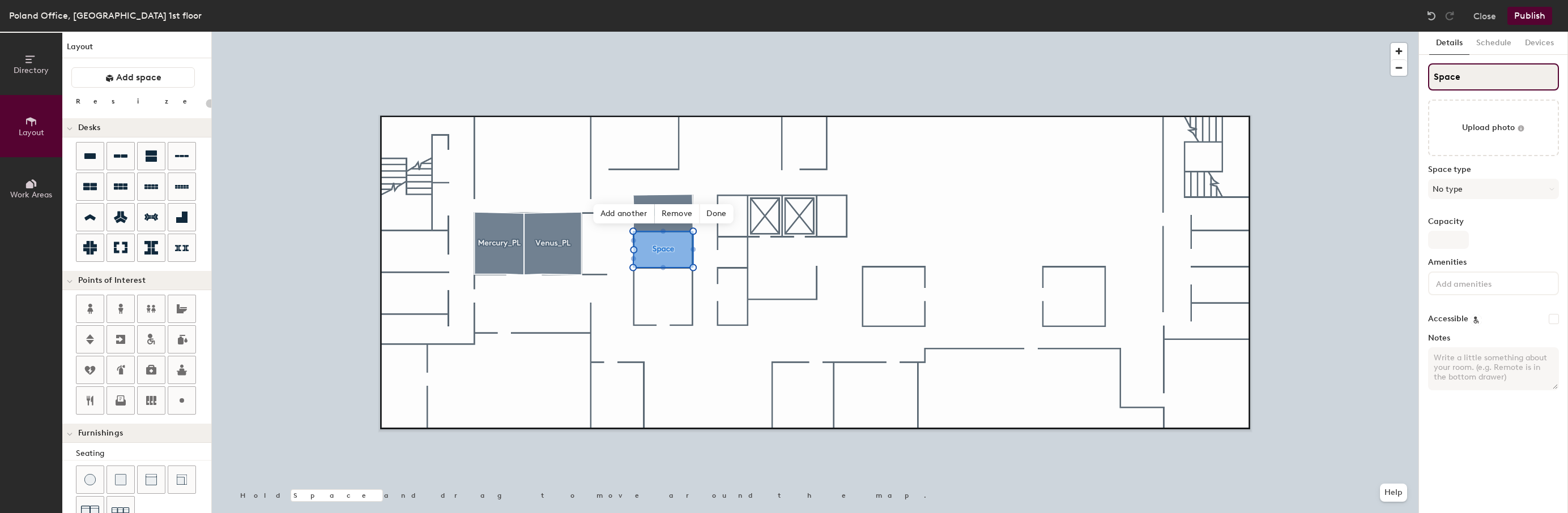
click at [1419, 84] on div "Details Schedule Devices Space Upload photo Space type No type Capacity Ameniti…" at bounding box center [1494, 273] width 149 height 482
type input "E"
type input "20"
type input "Ea"
type input "20"
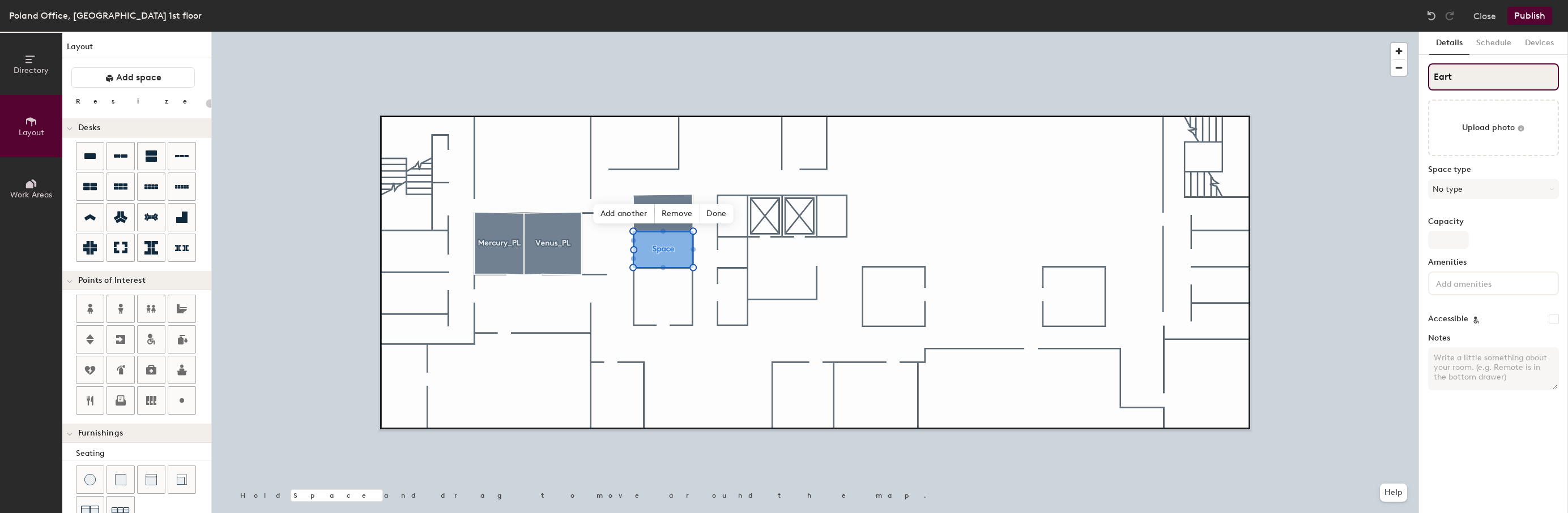
type input "Earth"
type input "20"
type input "Earth_"
type input "20"
type input "Earth_PL"
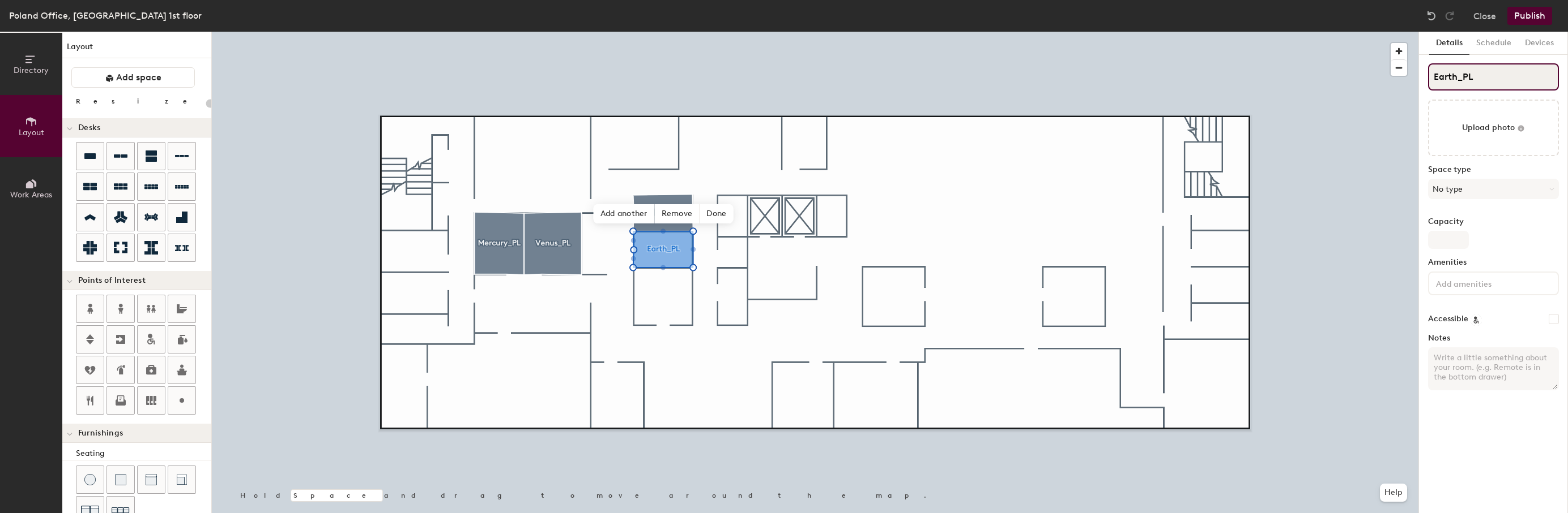
type input "20"
type input "Earth_PL"
click at [625, 208] on span "Add another" at bounding box center [624, 213] width 61 height 19
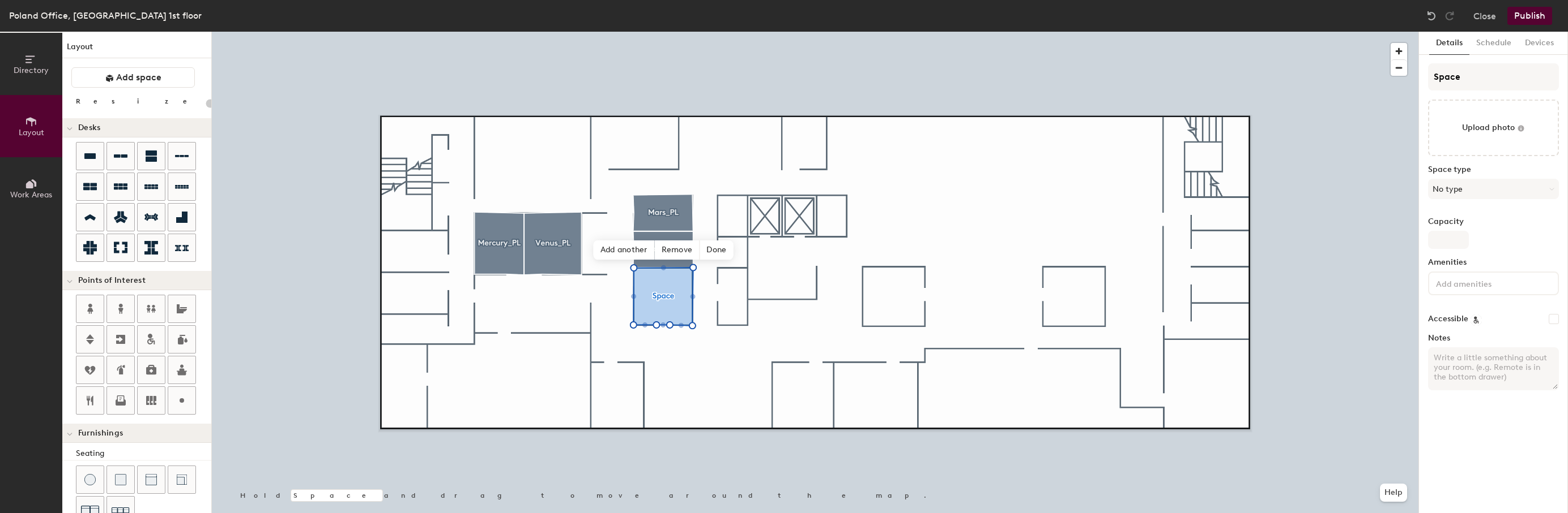
type input "20"
click at [1383, 89] on div "Directory Layout Work Areas Layout Add space Resize Desks Points of Interest Fu…" at bounding box center [784, 273] width 1568 height 482
type input "N"
type input "20"
type input "Ne"
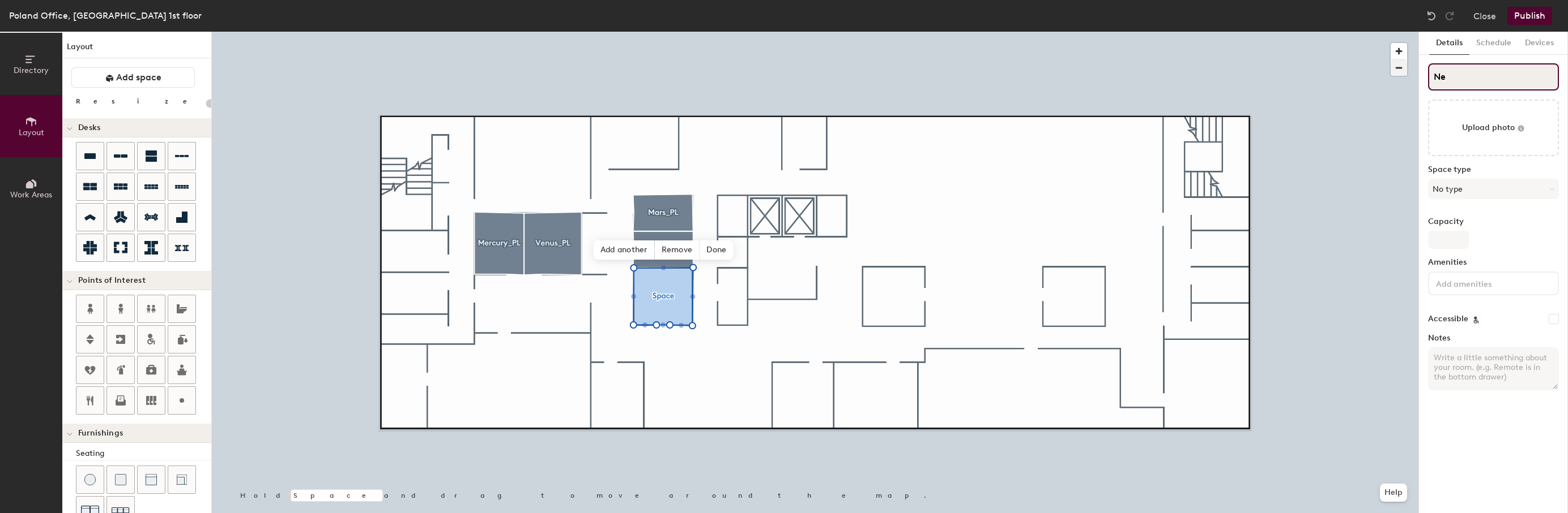
type input "20"
type input "Neptun"
type input "20"
type input "Neptune"
type input "20"
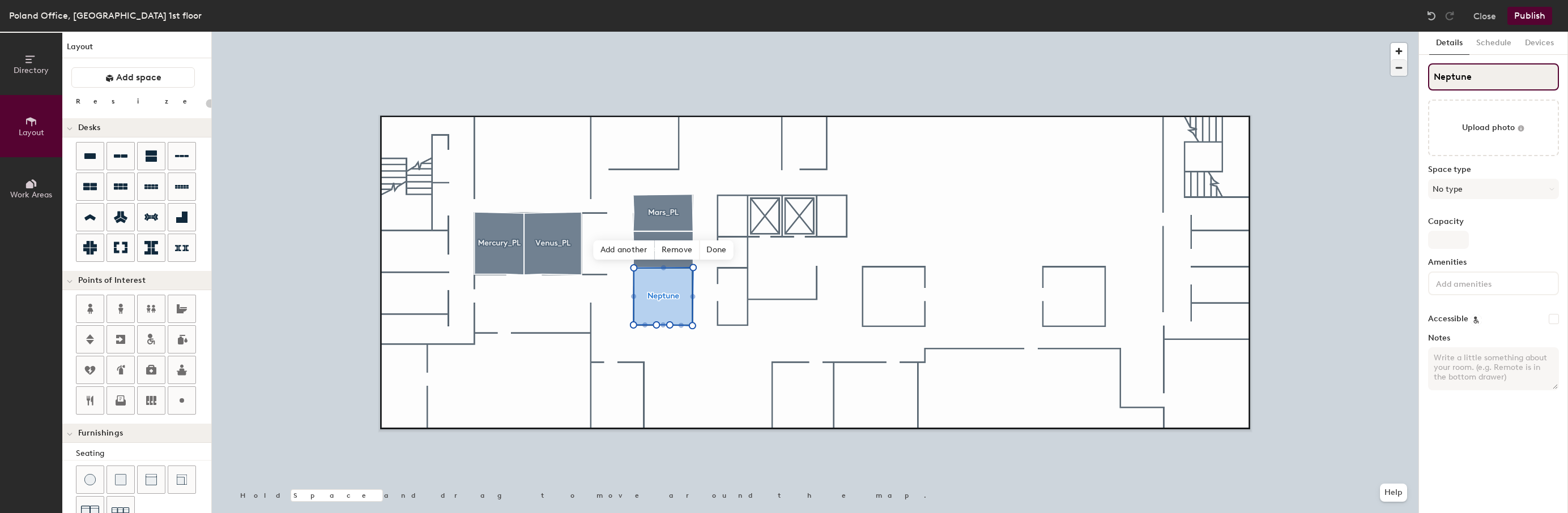
type input "Neptune_"
type input "20"
type input "Neptune_PL"
type input "20"
type input "Neptune_PL"
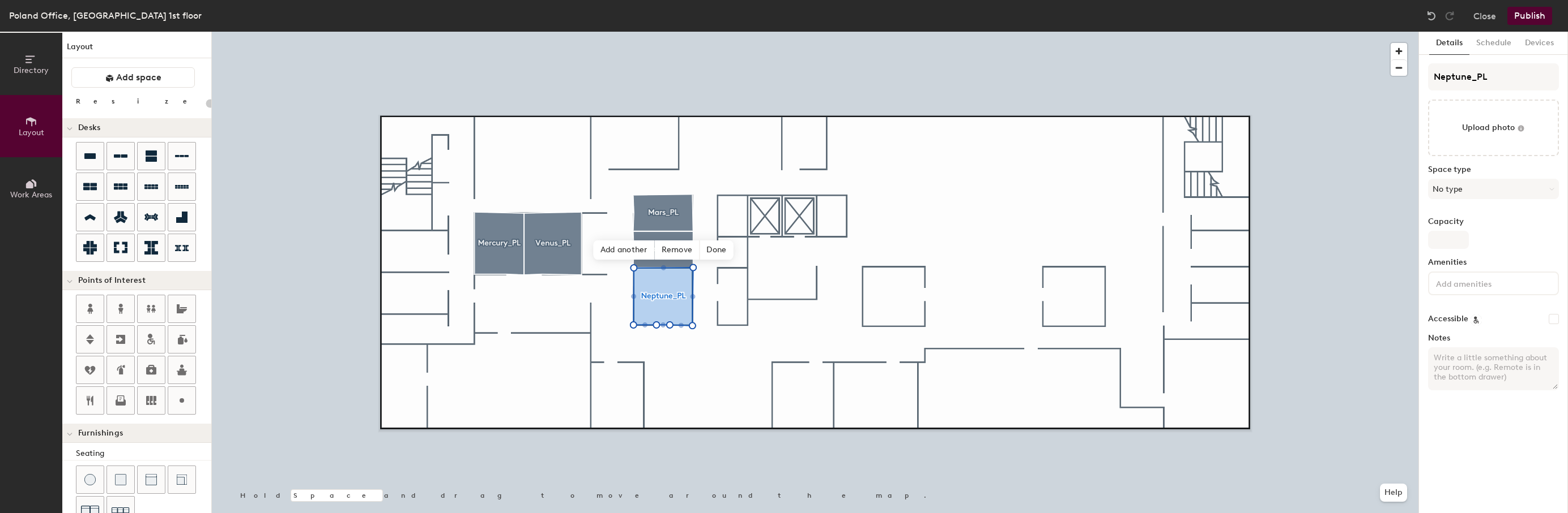
click at [1544, 17] on button "Publish" at bounding box center [1529, 15] width 45 height 18
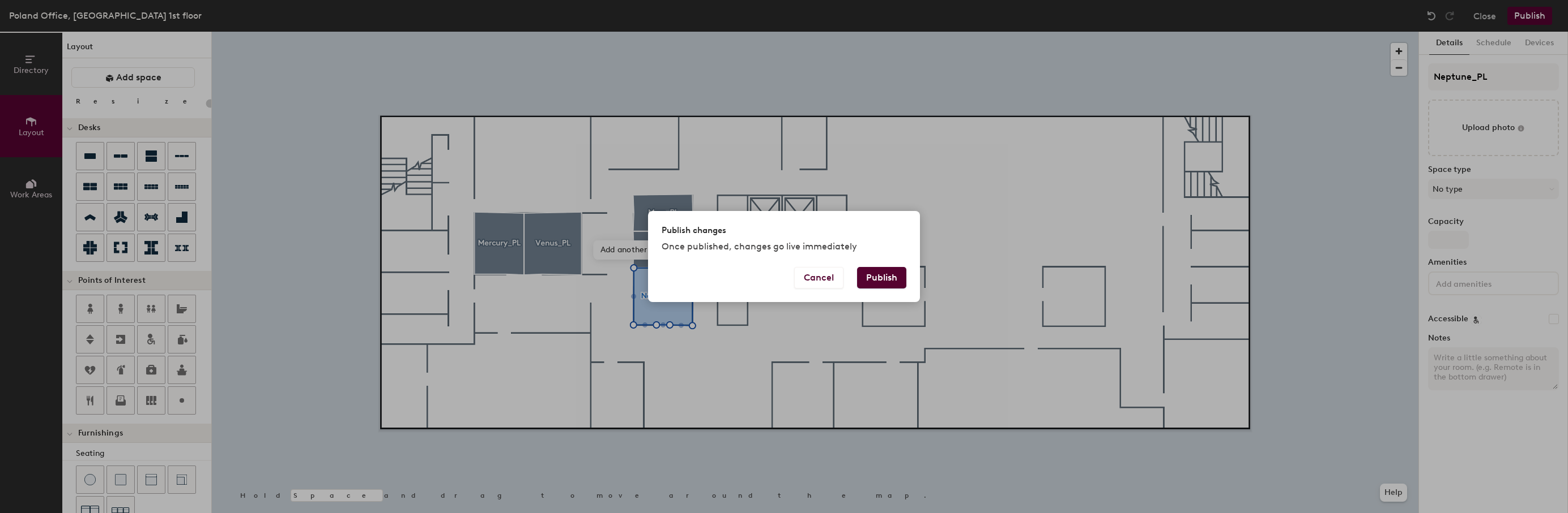
click at [886, 278] on button "Publish" at bounding box center [882, 278] width 49 height 21
type input "20"
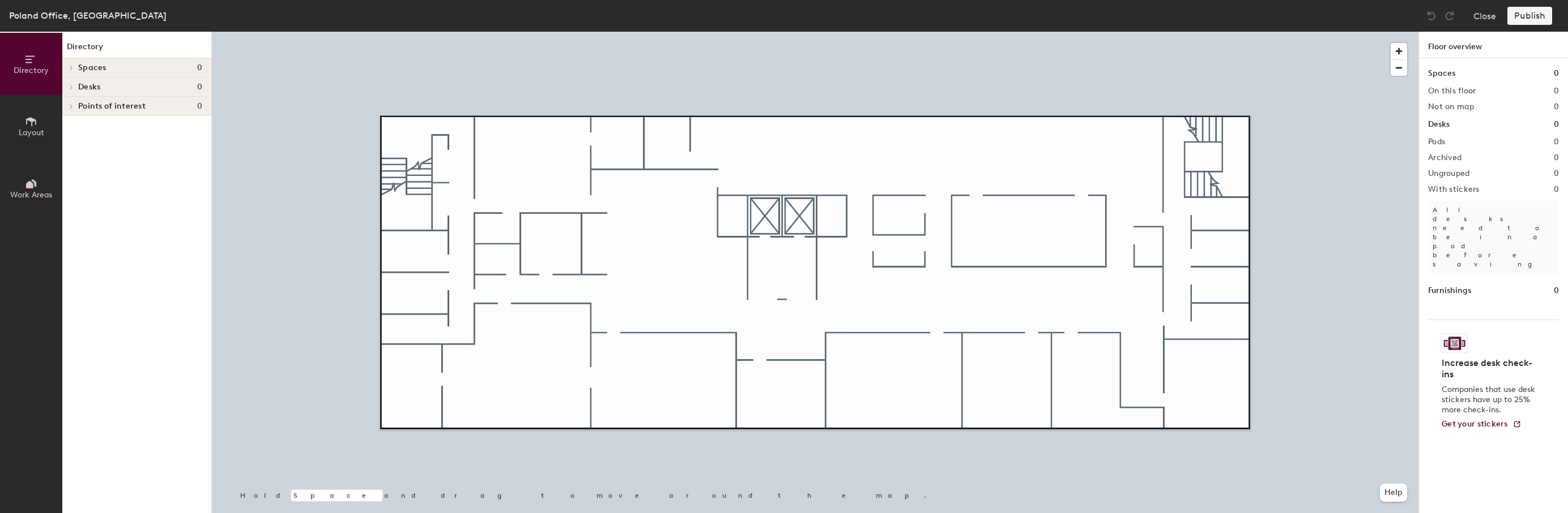
click at [195, 16] on div "Poland Office, Warsaw 2nd floor Close Publish" at bounding box center [784, 16] width 1568 height 32
click at [22, 121] on button "Layout" at bounding box center [31, 127] width 62 height 62
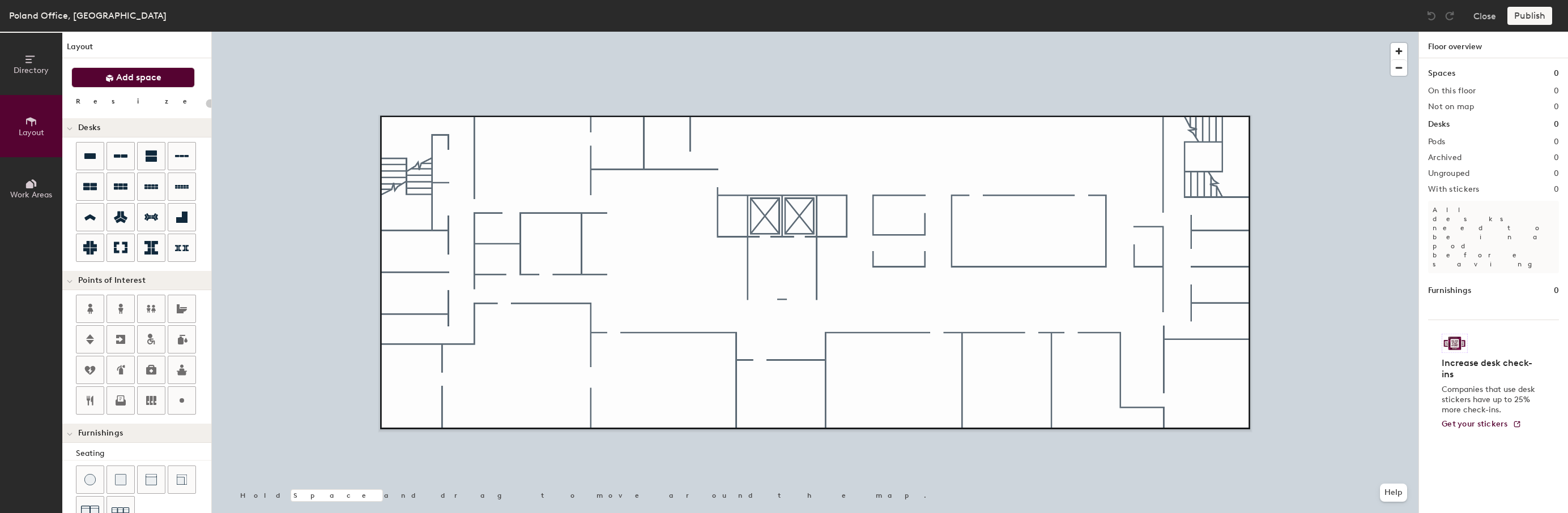
click at [138, 80] on span "Add space" at bounding box center [139, 77] width 46 height 11
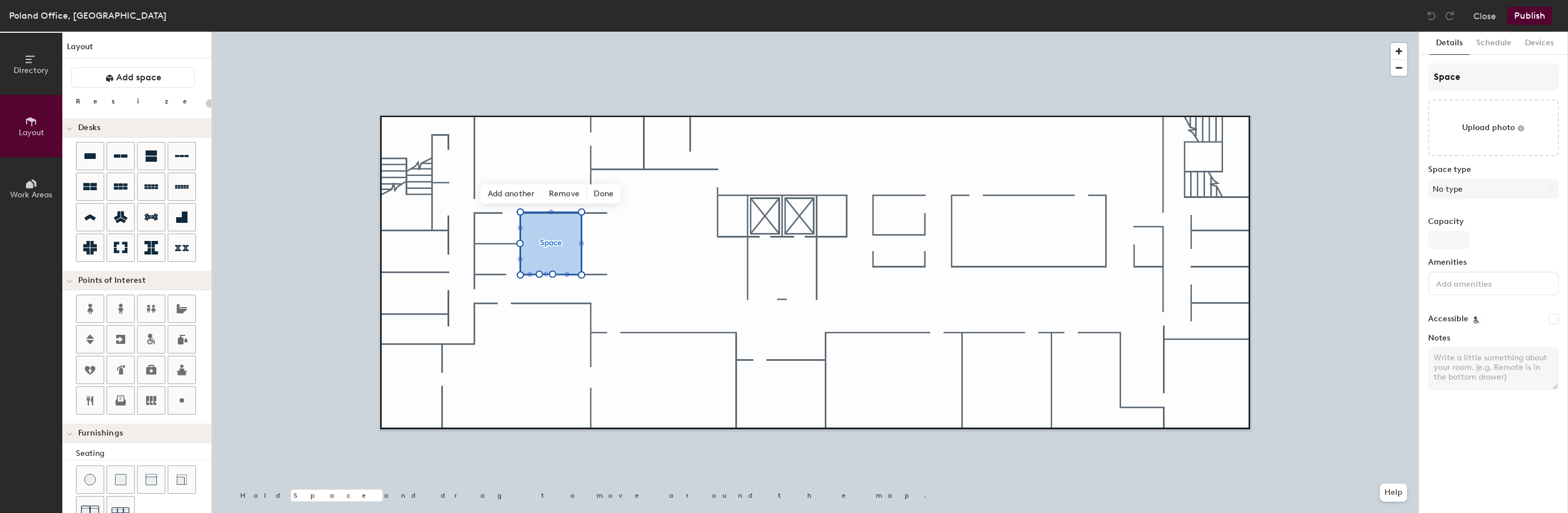
type input "20"
drag, startPoint x: 1468, startPoint y: 75, endPoint x: 1408, endPoint y: 71, distance: 60.1
click at [1405, 73] on div "Directory Layout Work Areas Layout Add space Resize Desks Points of Interest Fu…" at bounding box center [784, 273] width 1568 height 482
type input "S"
type input "20"
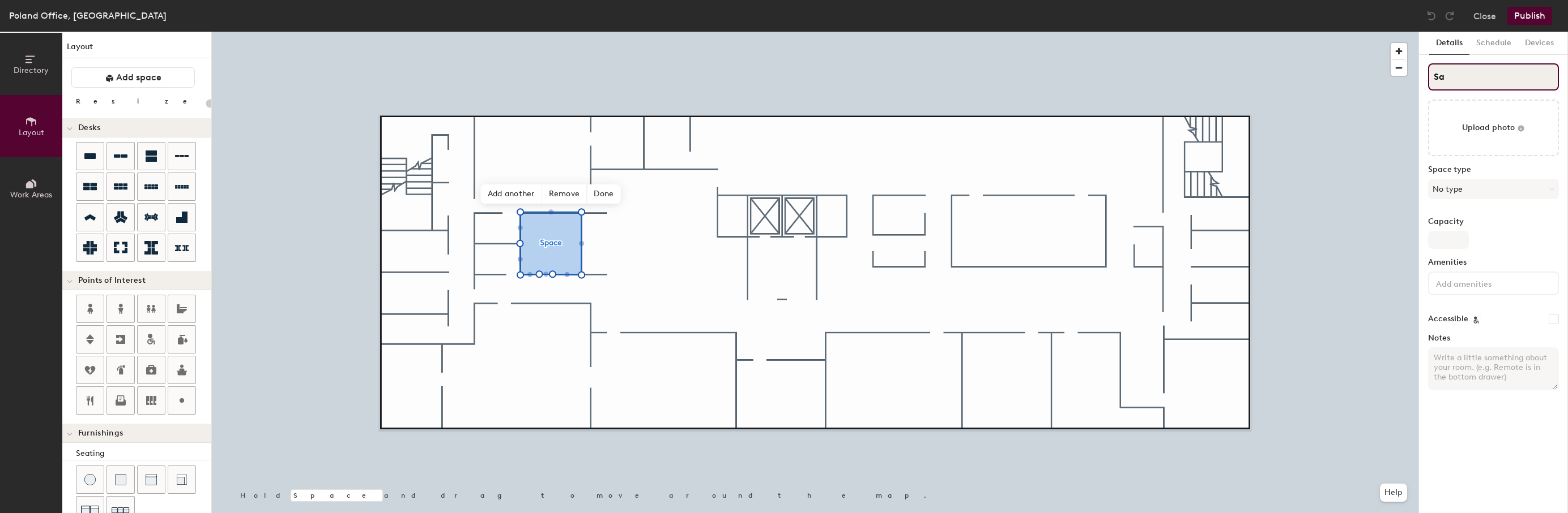
type input "Sat"
type input "20"
type input "Saturn"
type input "20"
type input "Saturn_"
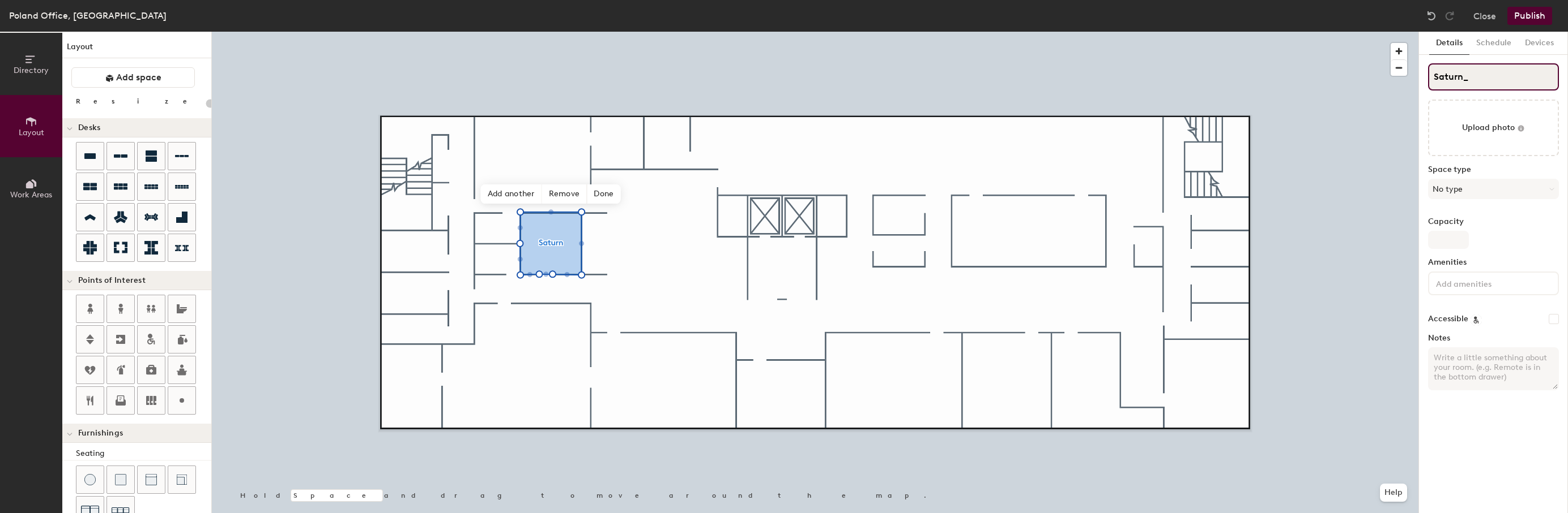
type input "20"
type input "Saturn_PL"
click at [503, 196] on span "Add another" at bounding box center [512, 194] width 61 height 19
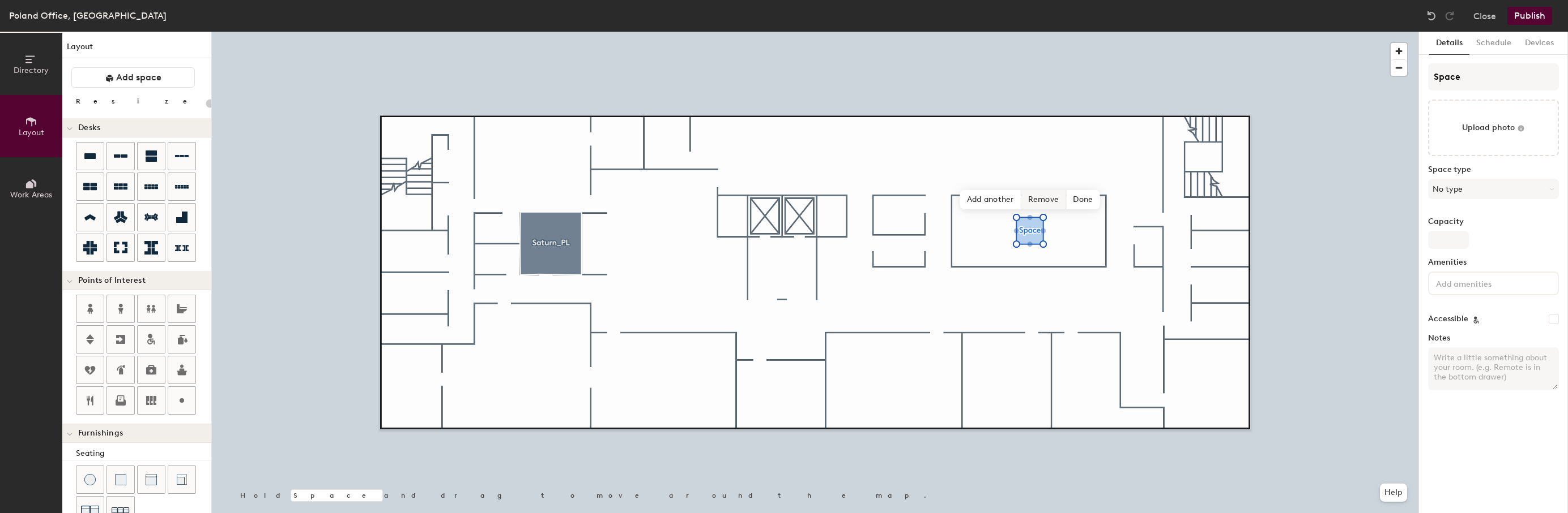
click at [1052, 196] on span "Remove" at bounding box center [1044, 199] width 46 height 19
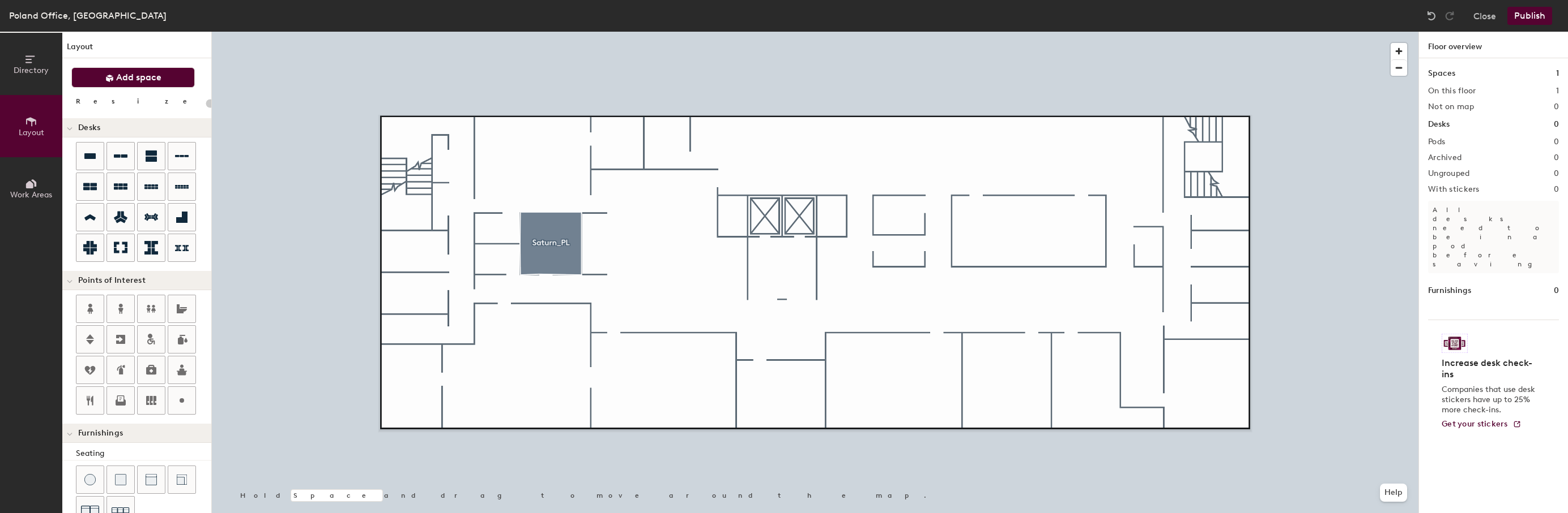
click at [158, 83] on span "Add space" at bounding box center [139, 77] width 46 height 11
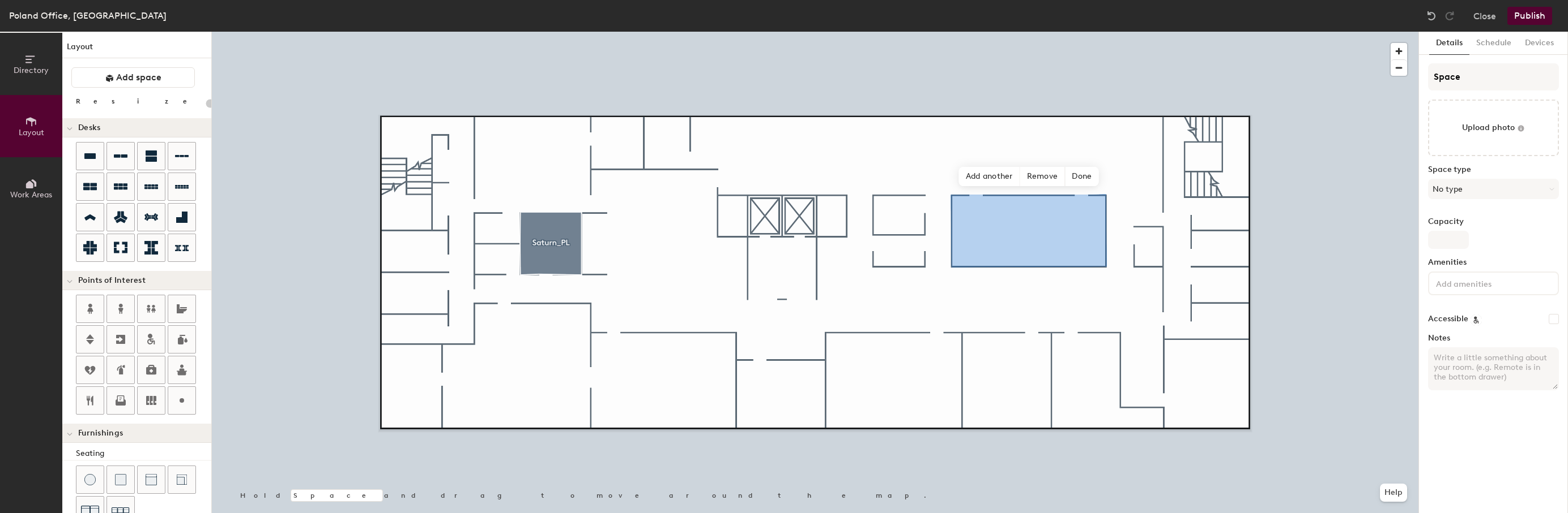
type input "20"
click at [1408, 80] on div "Directory Layout Work Areas Layout Add space Resize Desks Points of Interest Fu…" at bounding box center [784, 273] width 1568 height 482
type input "J"
type input "20"
type input "Ju"
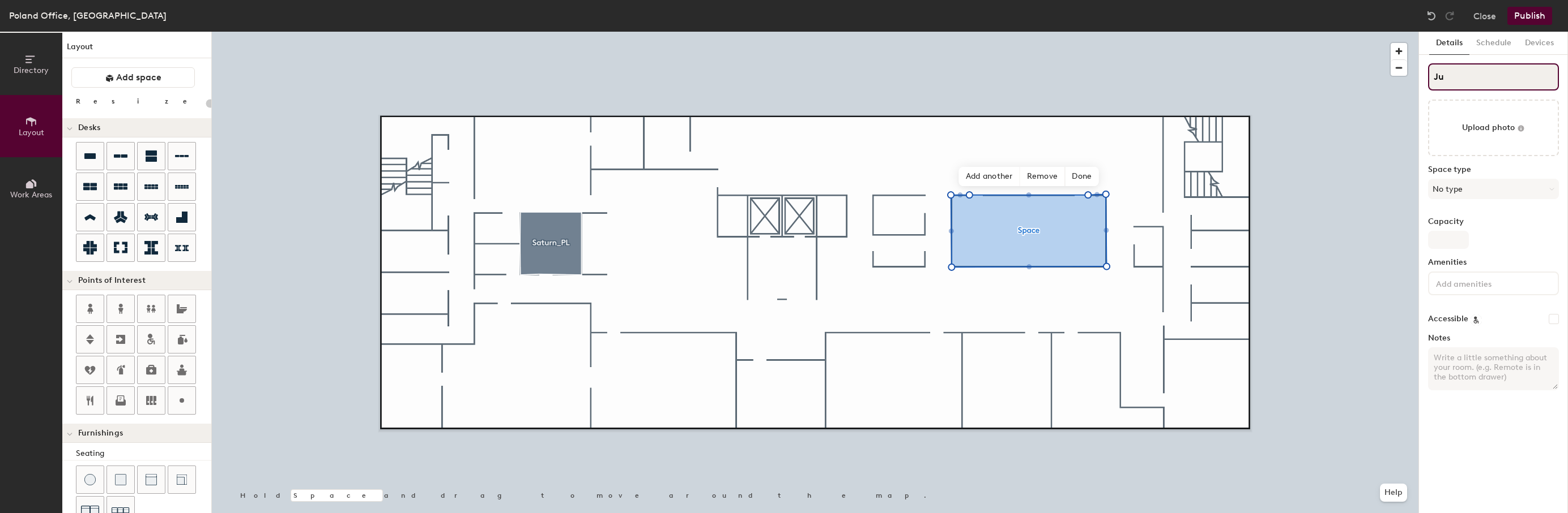
type input "20"
type input "Jup"
type input "20"
type input "Jupi"
type input "20"
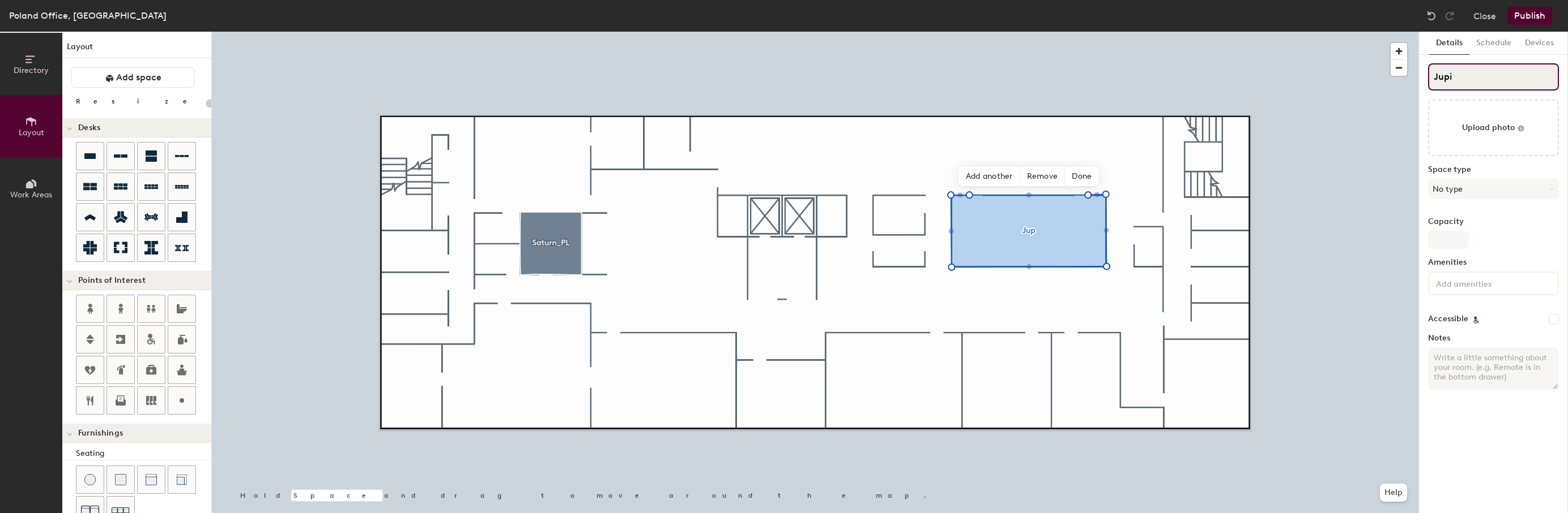
type input "Jupit"
type input "20"
type input "Jupiter"
type input "20"
type input "Jupiter_"
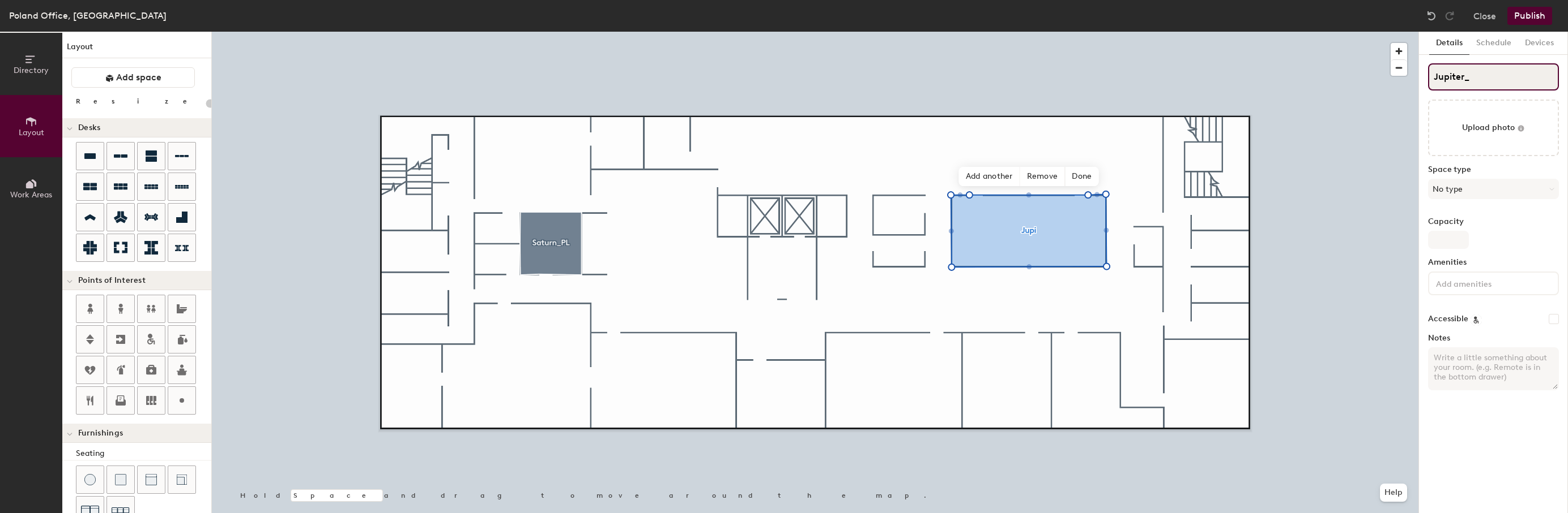
type input "20"
type input "Jupiter_PL"
click at [997, 180] on span "Add another" at bounding box center [990, 176] width 61 height 19
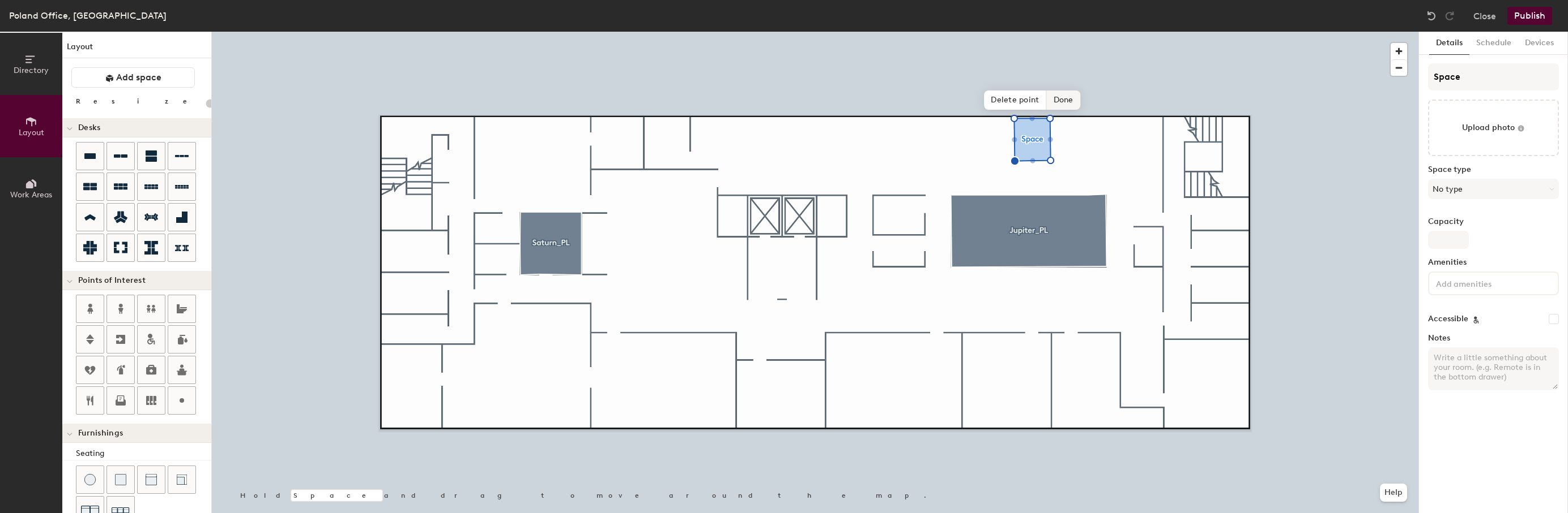
click at [1071, 97] on span "Done" at bounding box center [1064, 100] width 34 height 19
click at [1065, 80] on span at bounding box center [1059, 88] width 18 height 19
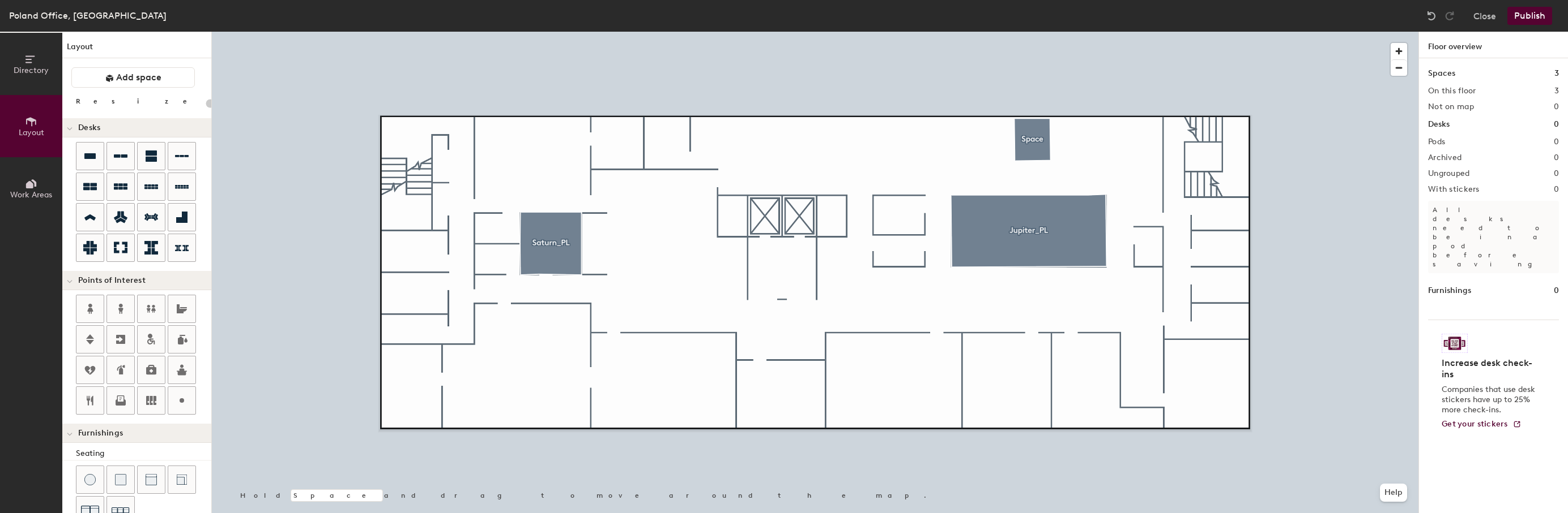
click at [846, 32] on div at bounding box center [815, 32] width 1207 height 0
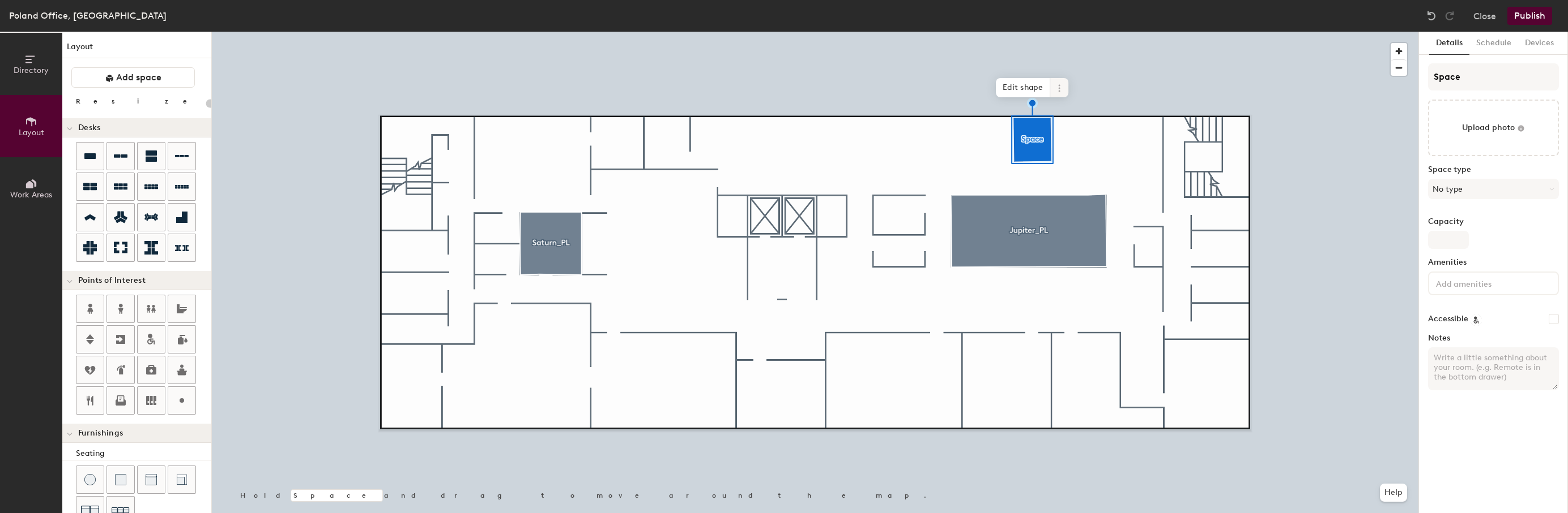
click at [1061, 91] on icon at bounding box center [1059, 88] width 9 height 9
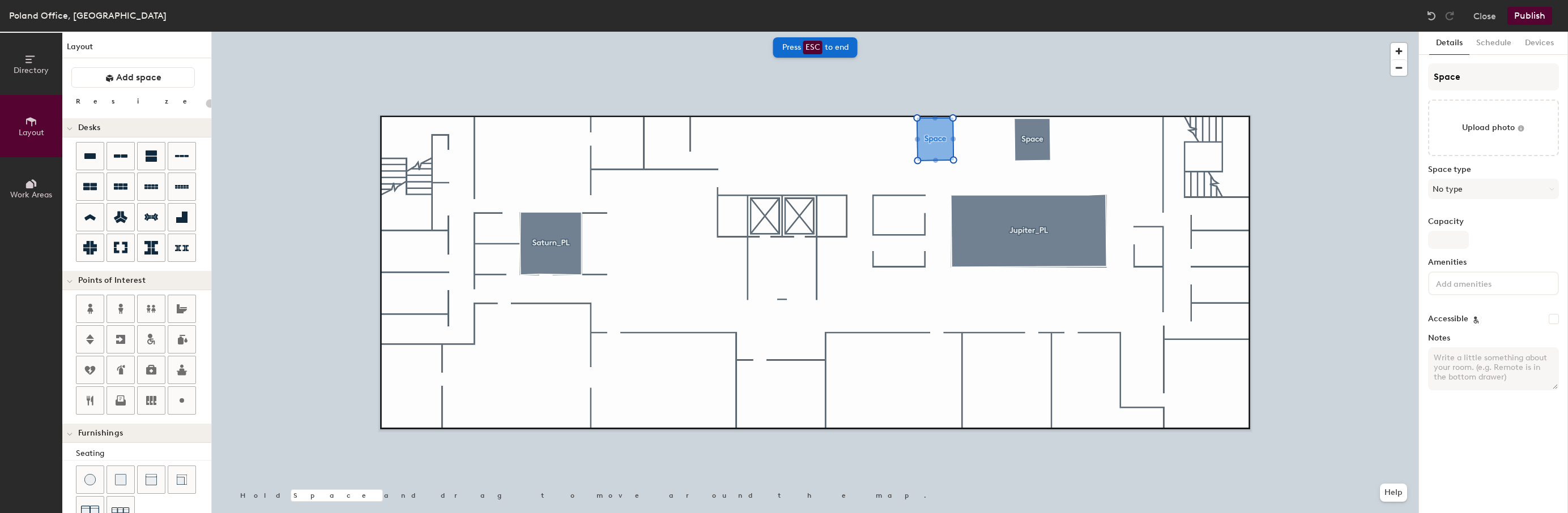
type input "20"
click at [1498, 78] on input "Space" at bounding box center [1493, 77] width 131 height 27
click at [1415, 78] on div "Directory Layout Work Areas Layout Add space Resize Desks Points of Interest Fu…" at bounding box center [784, 273] width 1568 height 482
type input "H"
type input "20"
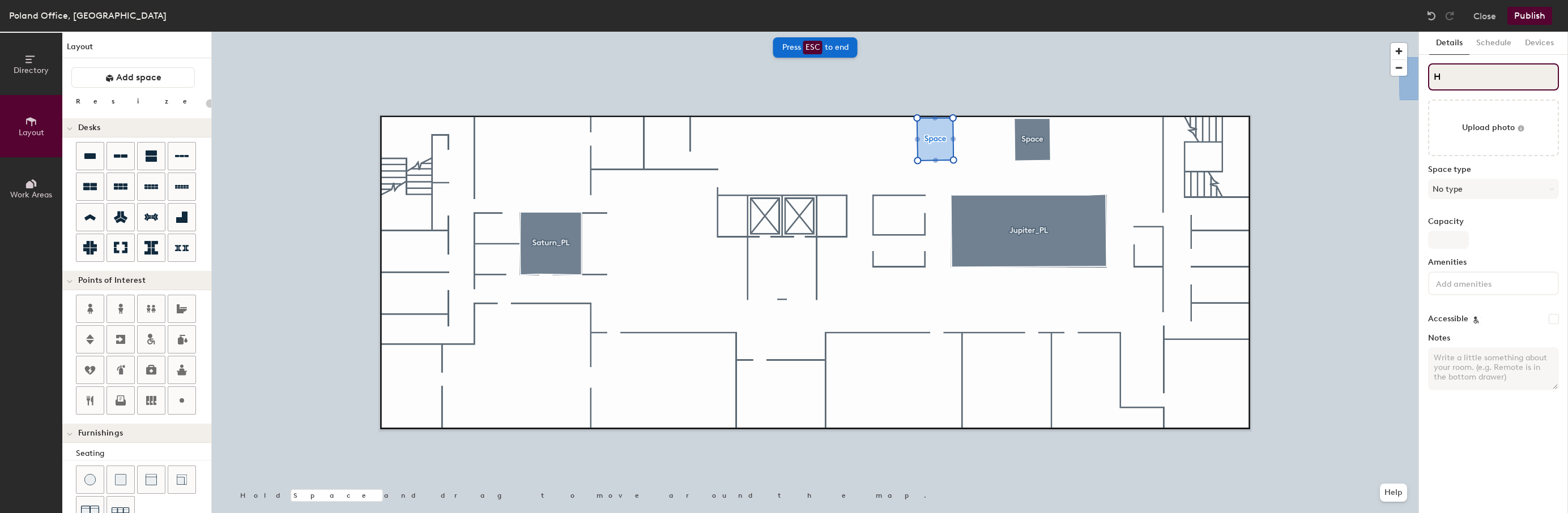
type input "Ha"
type input "20"
type input "Hal"
type input "20"
type input "Halo"
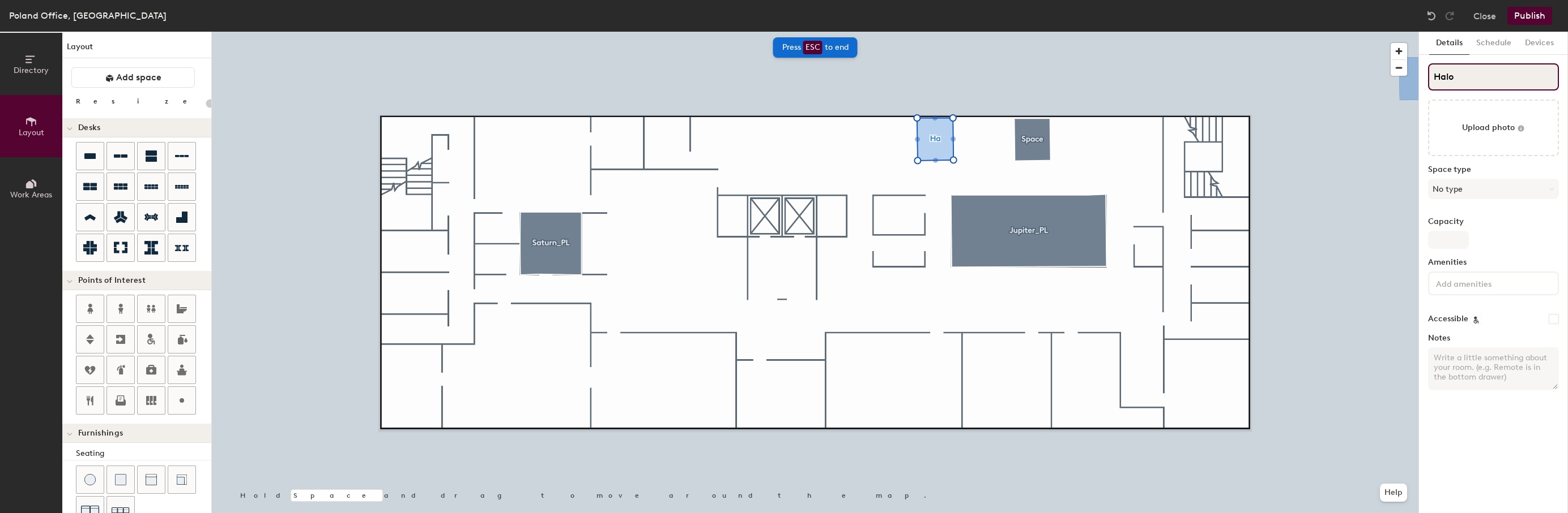
type input "20"
type input "HaloB"
type input "20"
type input "HaloBoo"
type input "20"
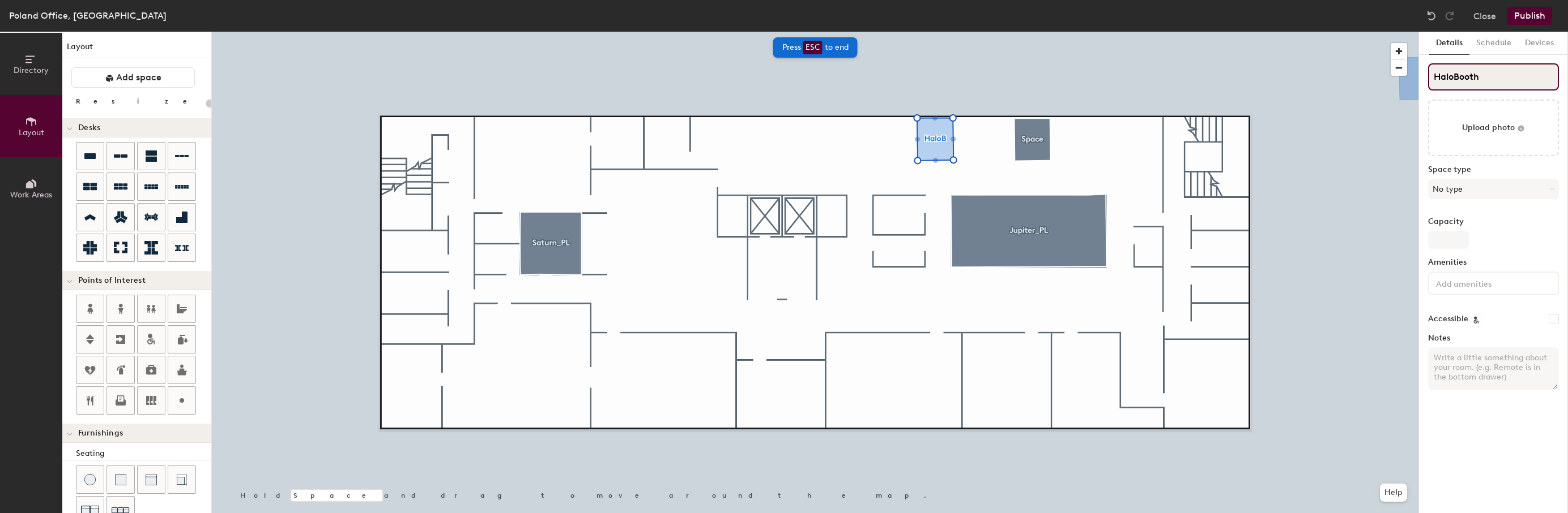
type input "HaloBooth"
type input "20"
type input "HaloBooth S"
type input "20"
type input "HaloBooth Sun"
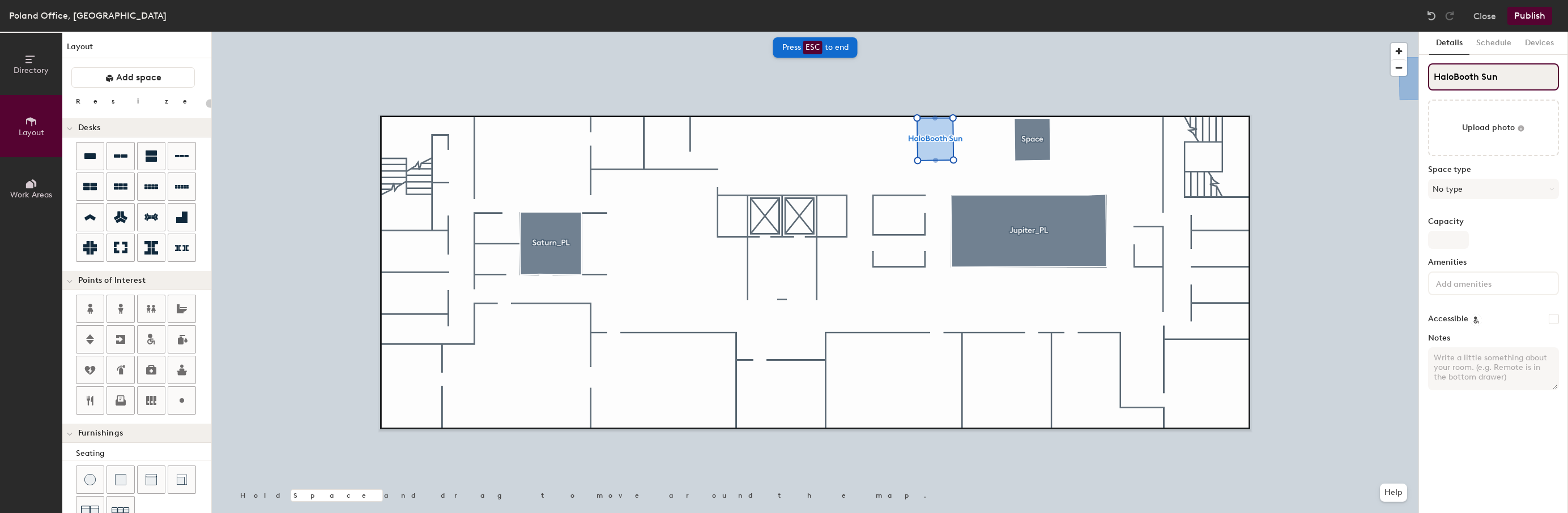
type input "20"
type input "HaloBooth S"
type input "20"
type input "HaloBooth SUN"
type input "20"
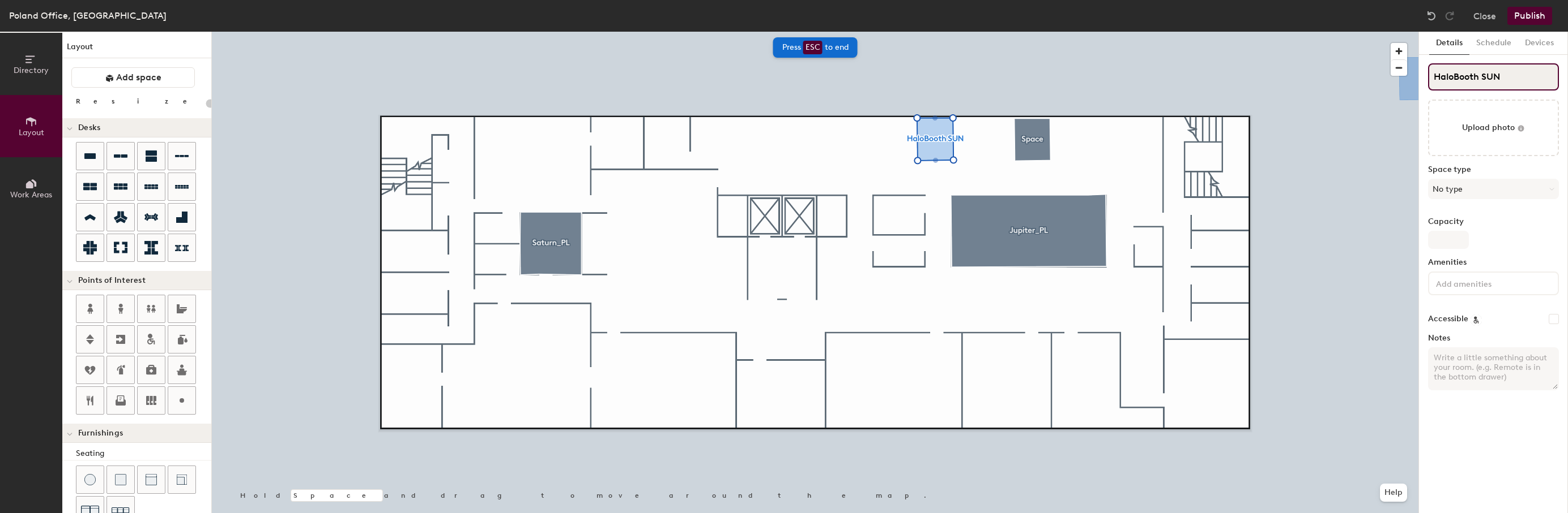
type input "HaloBooth SUN_"
type input "20"
type input "HaloBooth SUN_PL"
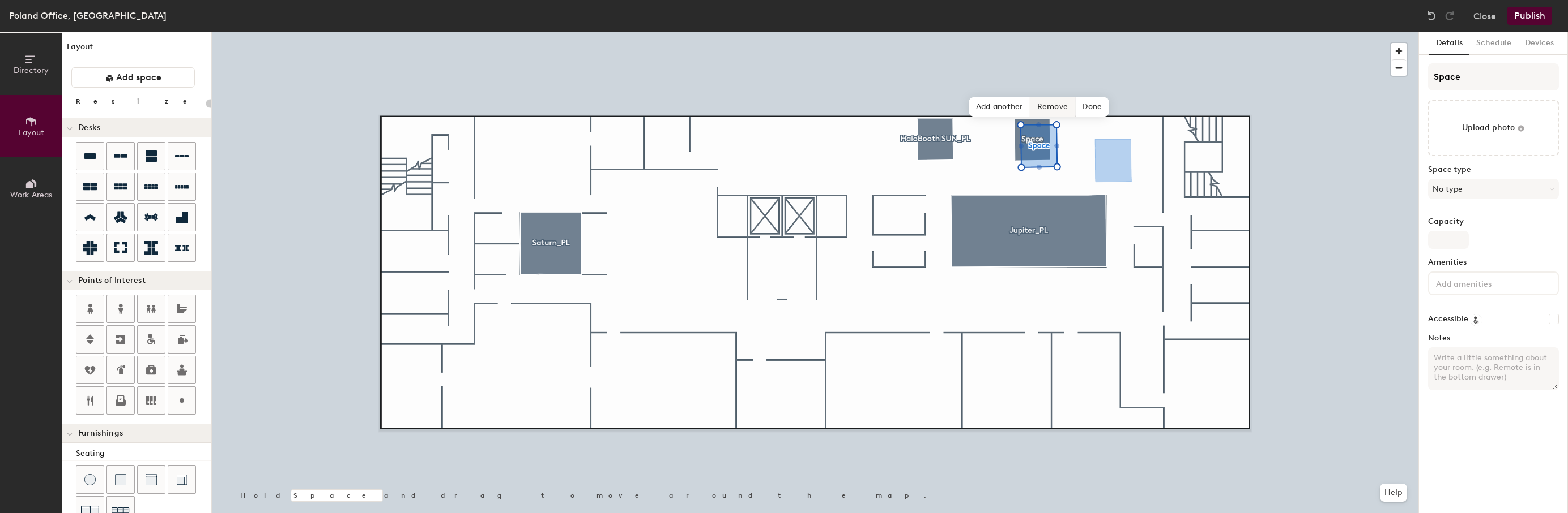
click at [1061, 105] on span "Remove" at bounding box center [1053, 106] width 46 height 19
type input "20"
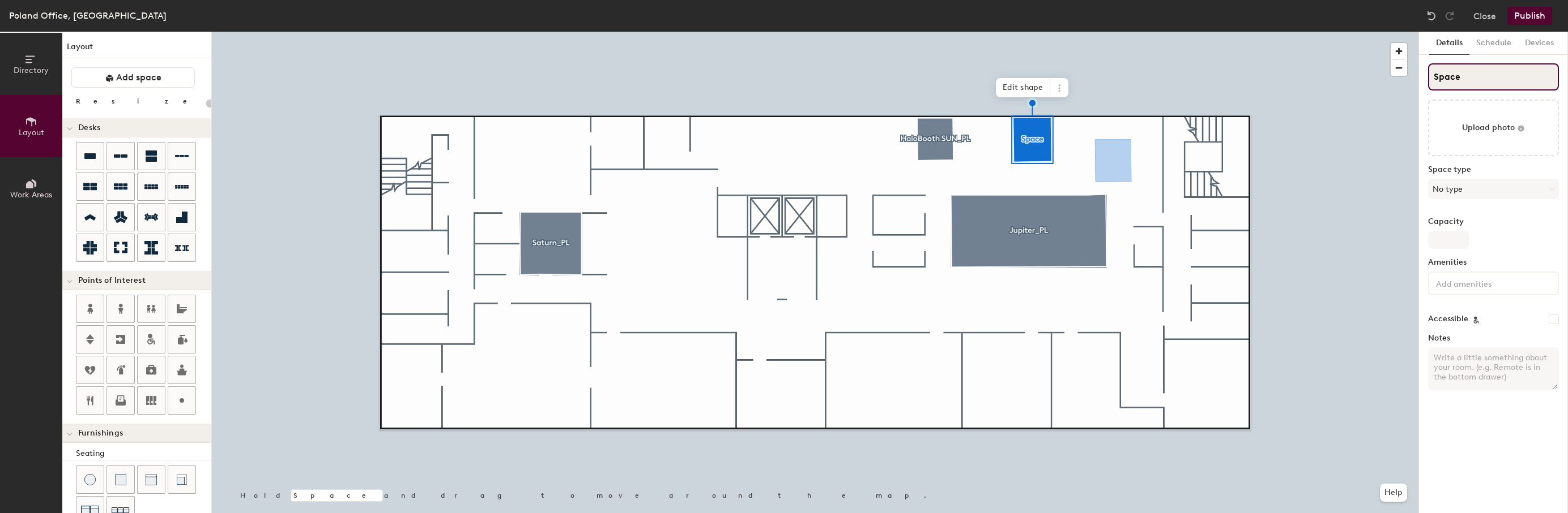
click at [1410, 84] on div "Directory Layout Work Areas Layout Add space Resize Desks Points of Interest Fu…" at bounding box center [784, 273] width 1568 height 482
type input "H"
type input "20"
type input "Ha"
type input "20"
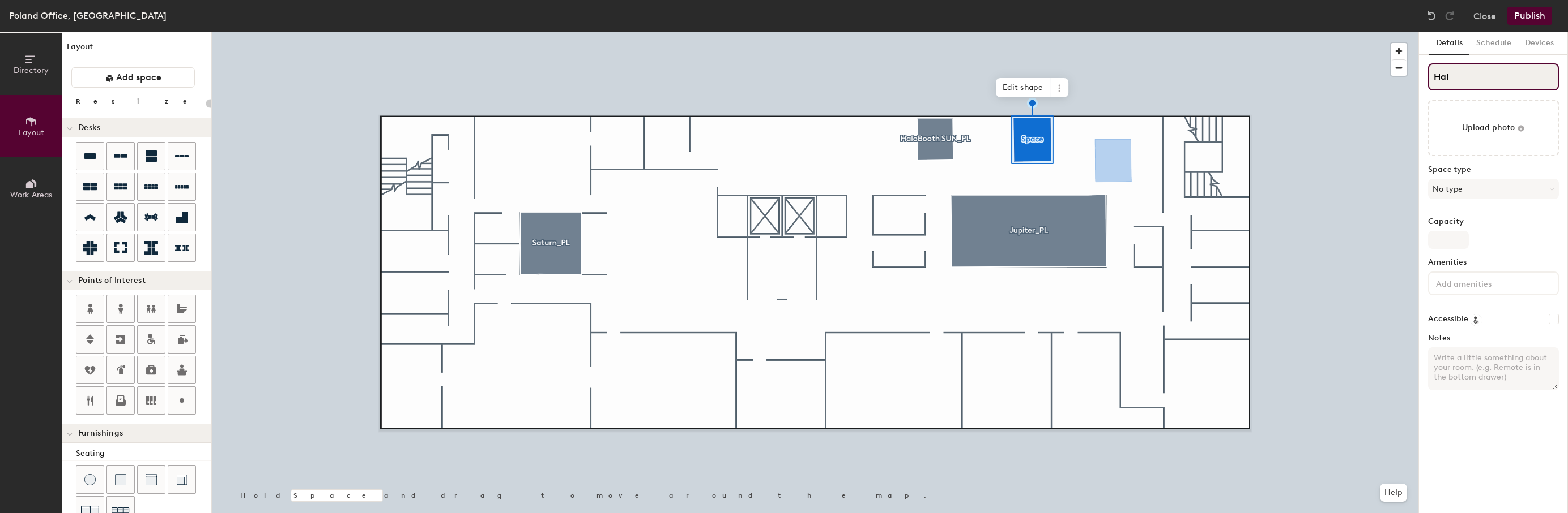
type input "Halo"
type input "20"
type input "Halobo"
type input "20"
type input "Haloboo"
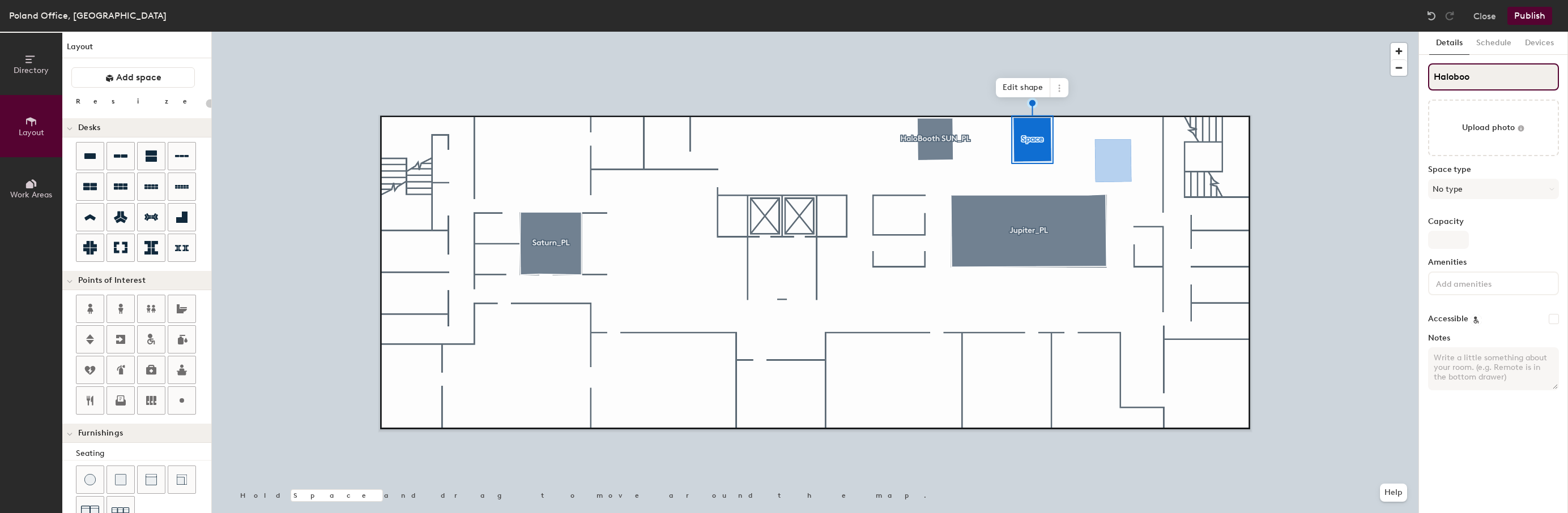
type input "20"
type input "Halobooth"
type input "20"
type input "Halobooth Mo"
type input "20"
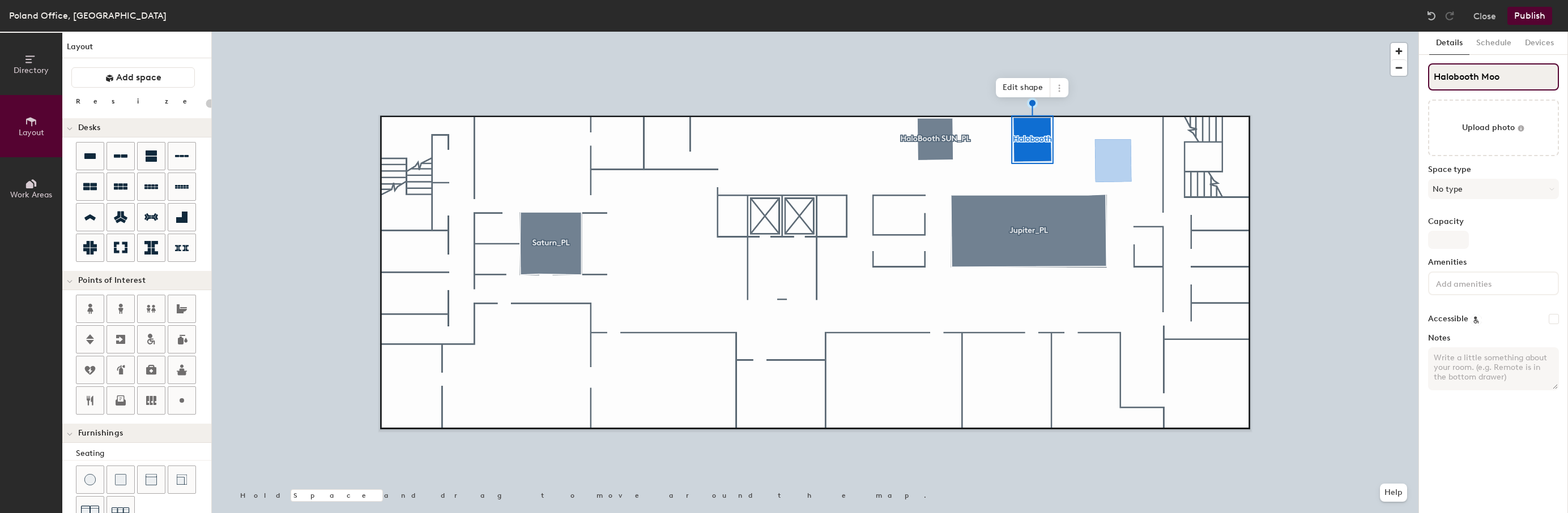
type input "Halobooth Moon"
type input "20"
type input "Halobooth Moon_"
type input "20"
type input "Halobooth Moon_PL"
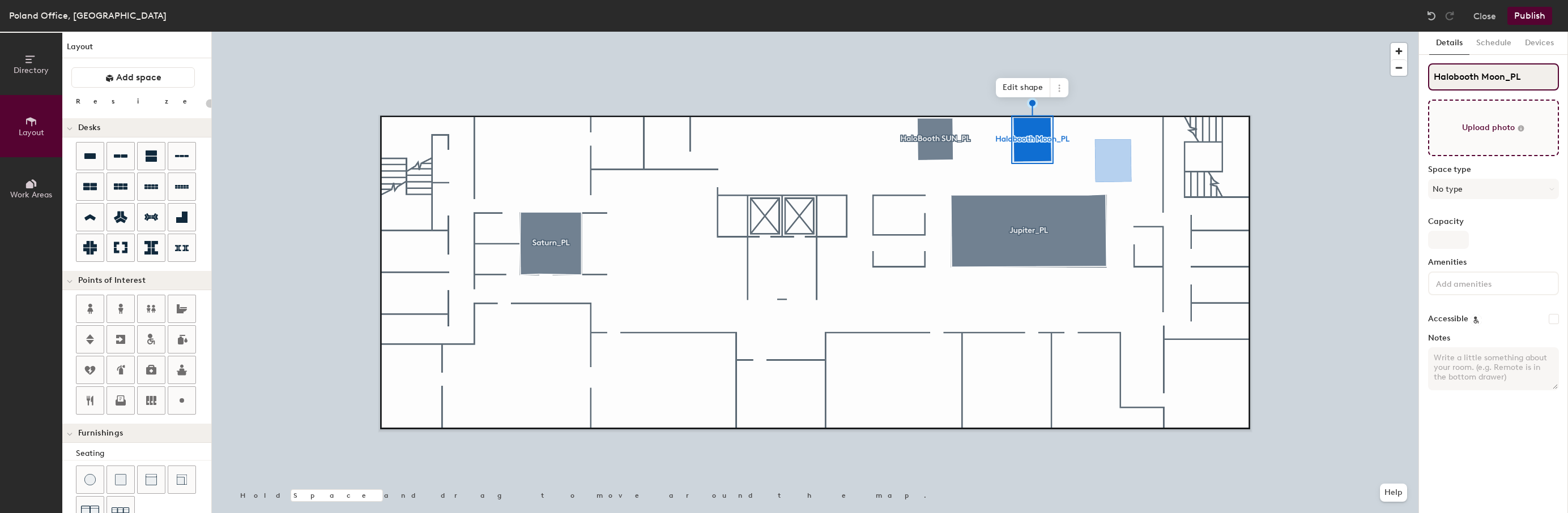
type input "20"
click at [1455, 74] on input "Halobooth Moon_PL" at bounding box center [1493, 77] width 131 height 27
type input "Haloooth Moon_PL"
type input "20"
type input "HaloBooth Moon_PL"
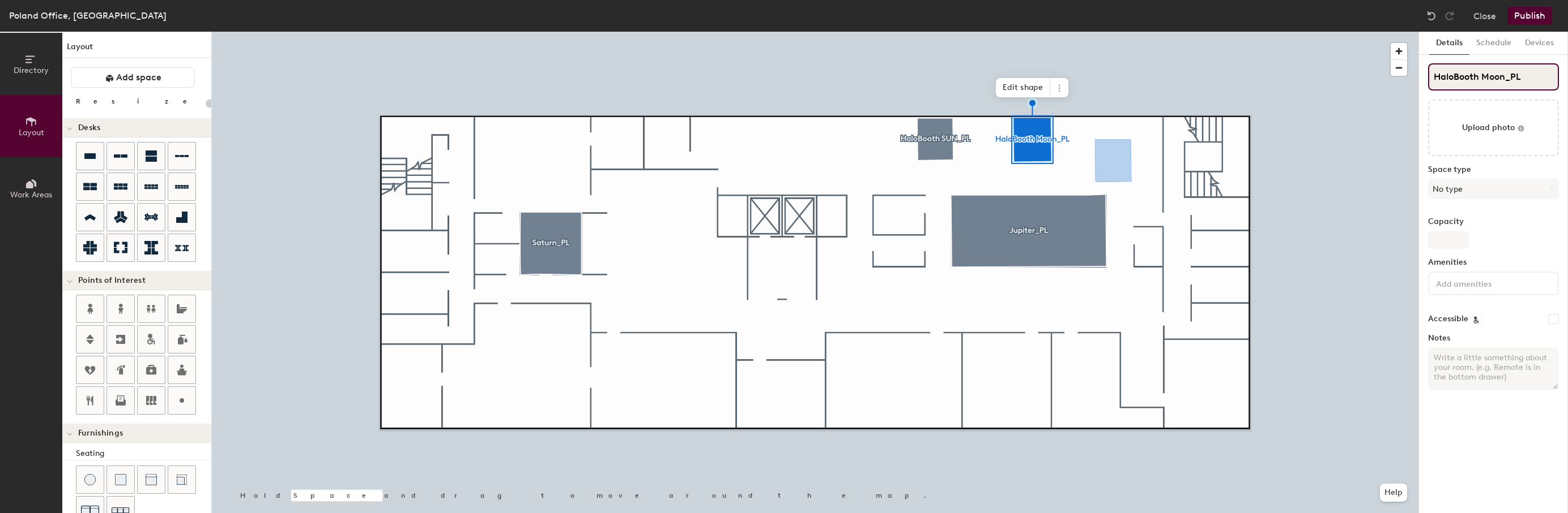
type input "20"
type input "HaloBooth Moon_PL"
click at [1529, 19] on button "Publish" at bounding box center [1529, 15] width 45 height 18
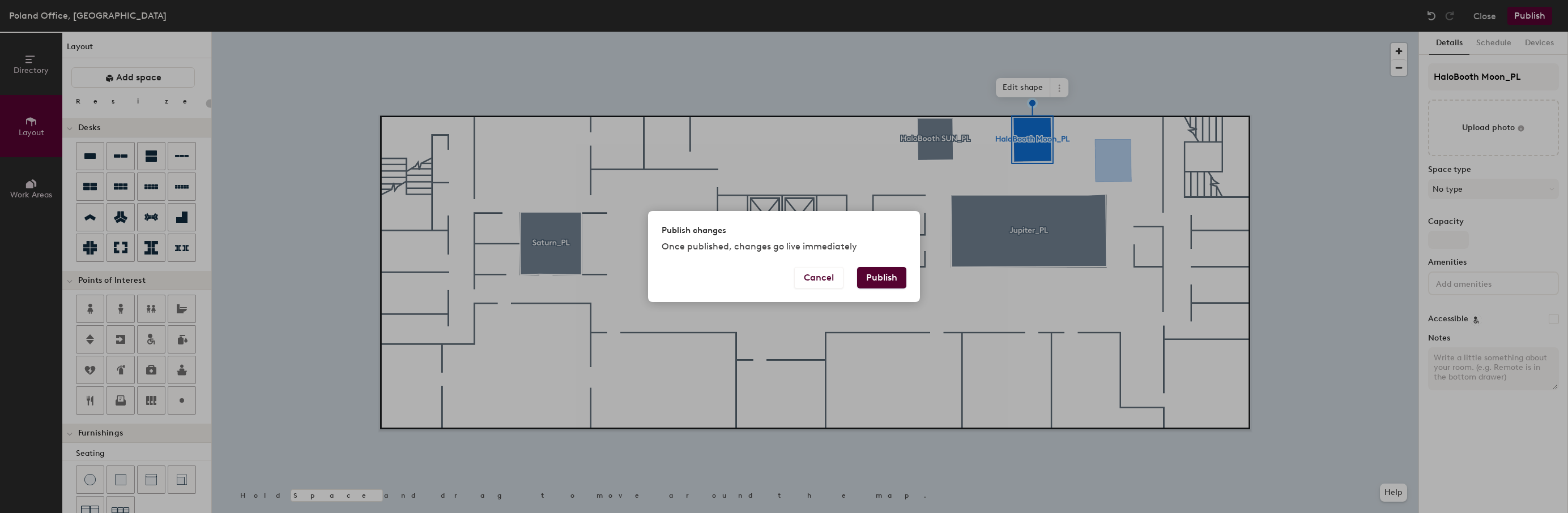
click at [873, 281] on button "Publish" at bounding box center [882, 278] width 49 height 21
type input "20"
